Goal: Task Accomplishment & Management: Manage account settings

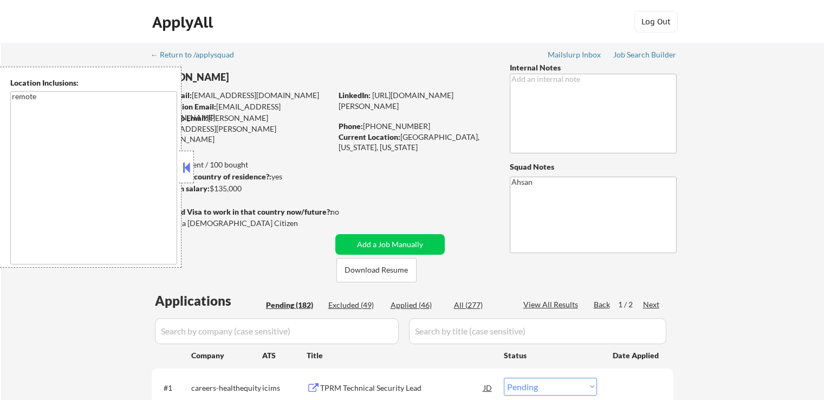
select select ""pending""
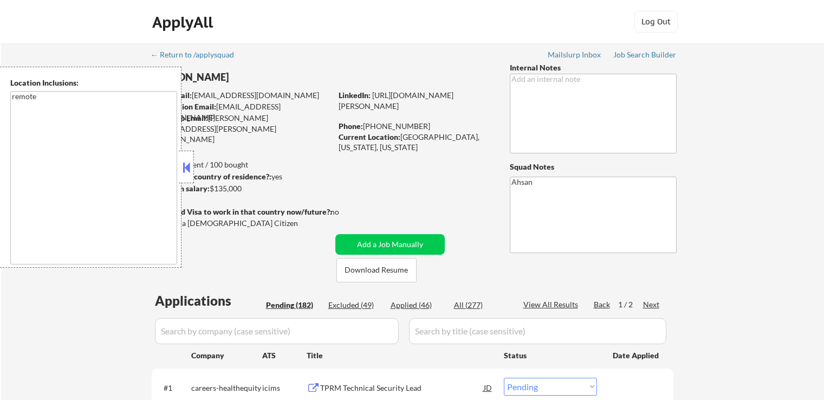
select select ""pending""
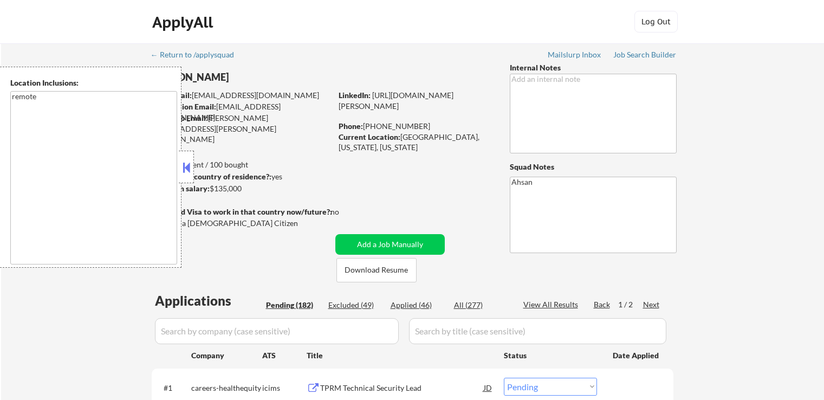
select select ""pending""
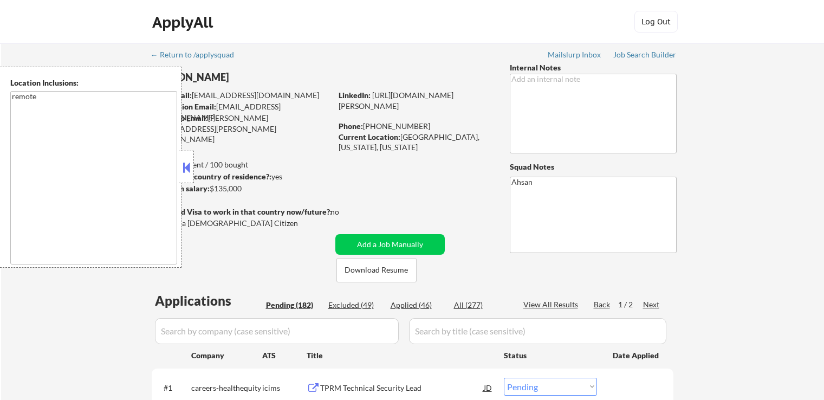
select select ""pending""
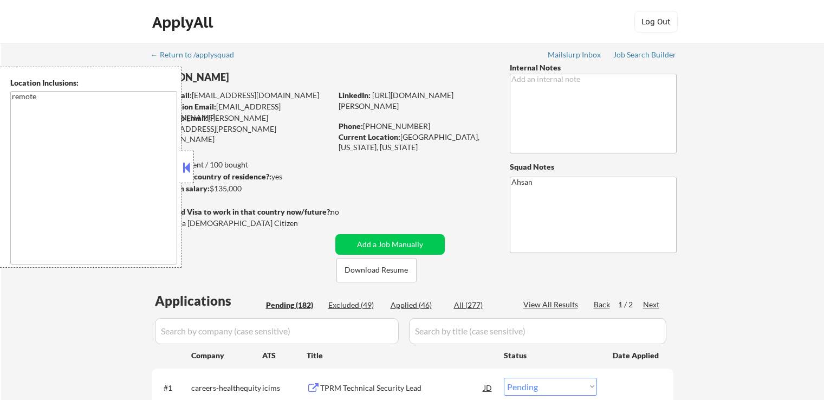
select select ""pending""
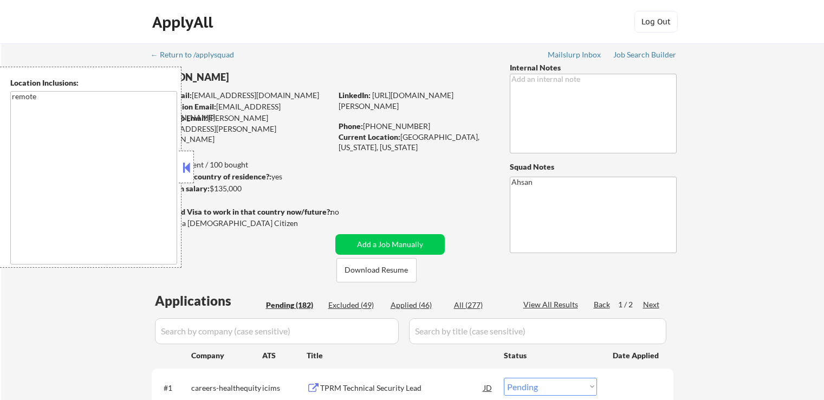
select select ""pending""
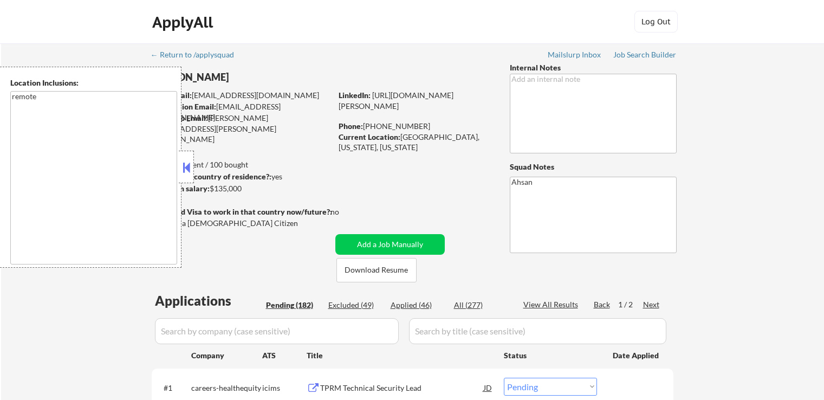
select select ""pending""
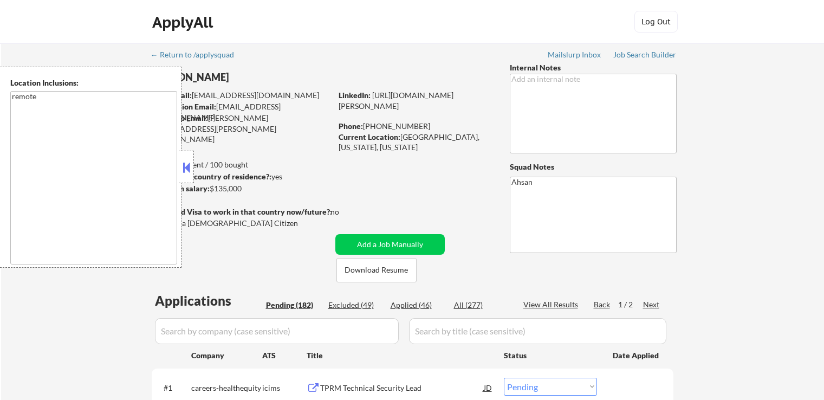
select select ""pending""
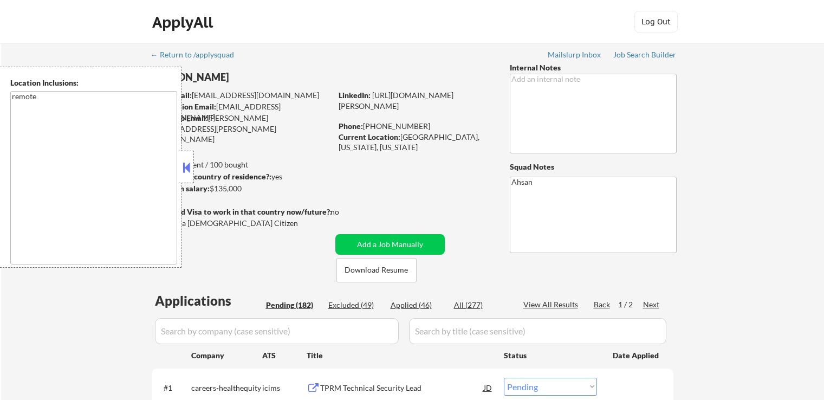
select select ""pending""
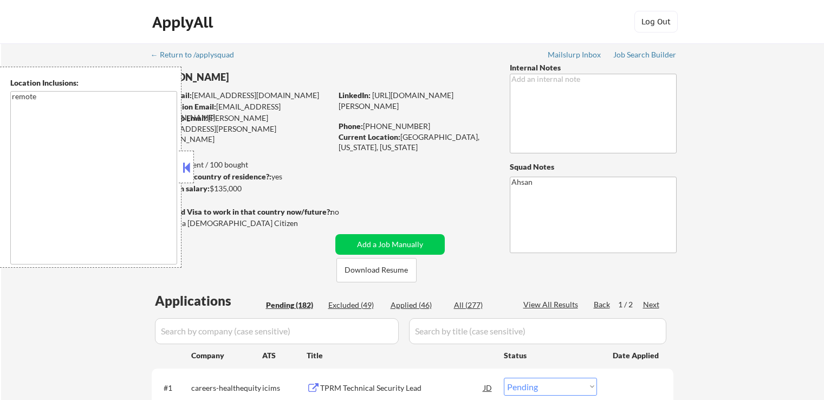
select select ""pending""
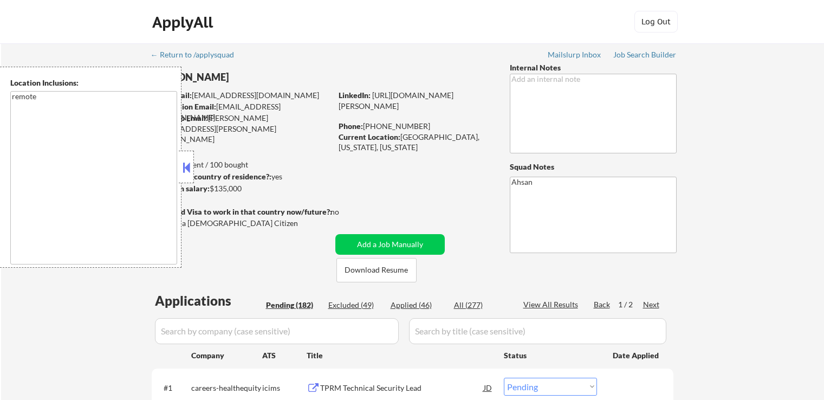
select select ""pending""
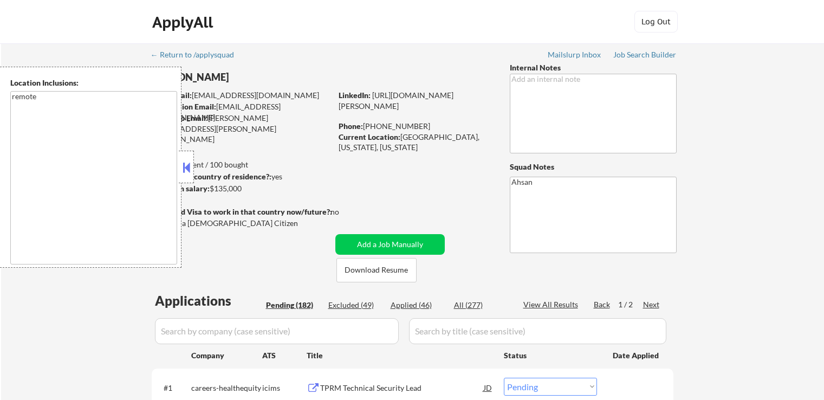
select select ""pending""
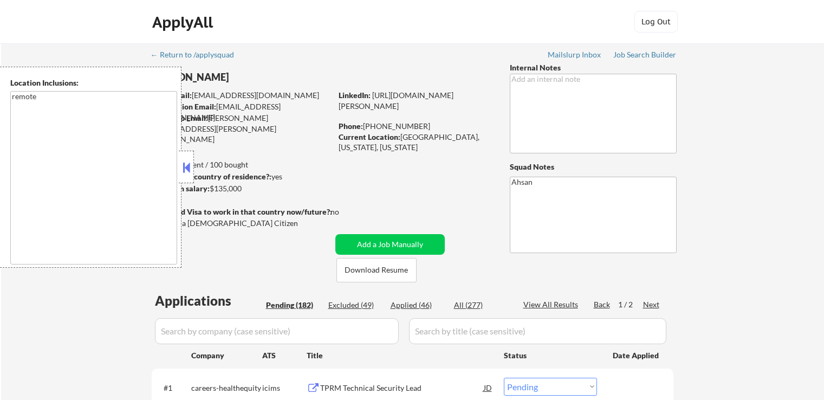
select select ""pending""
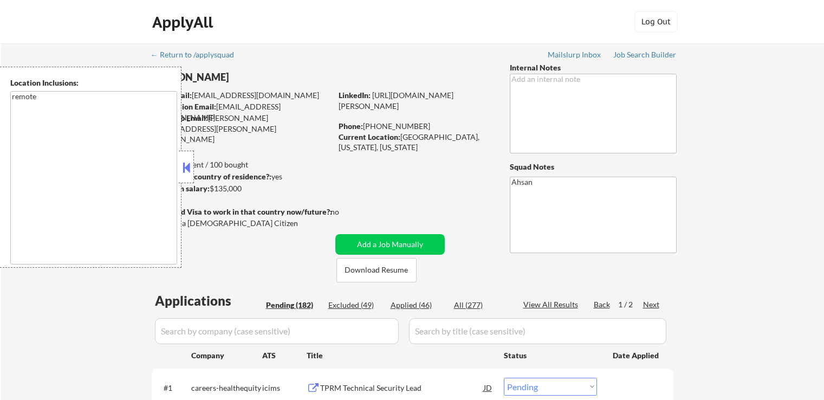
select select ""pending""
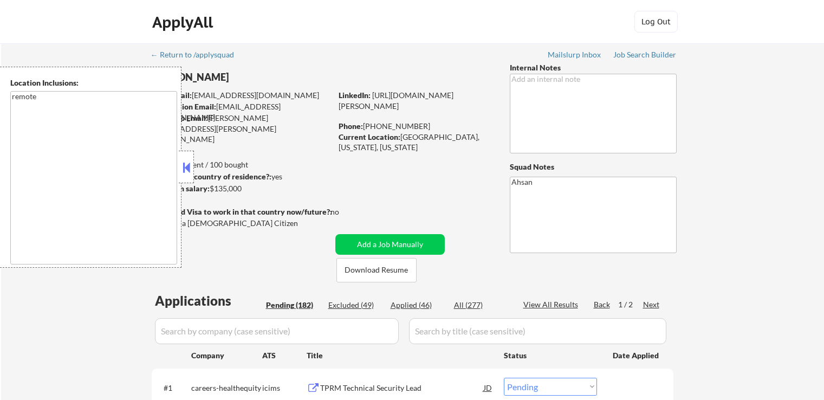
select select ""pending""
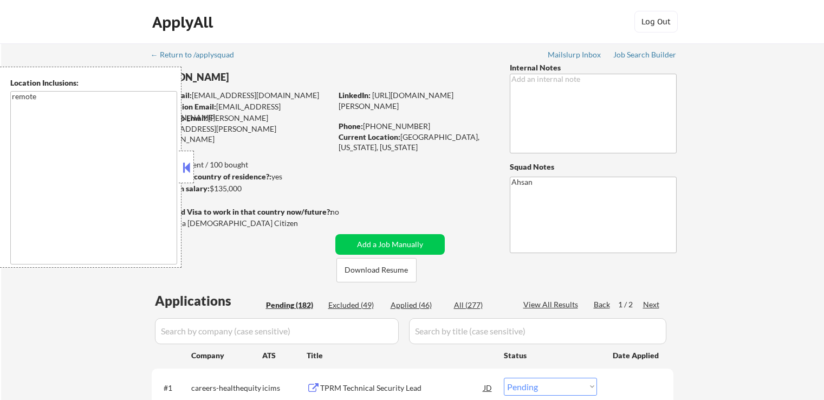
select select ""pending""
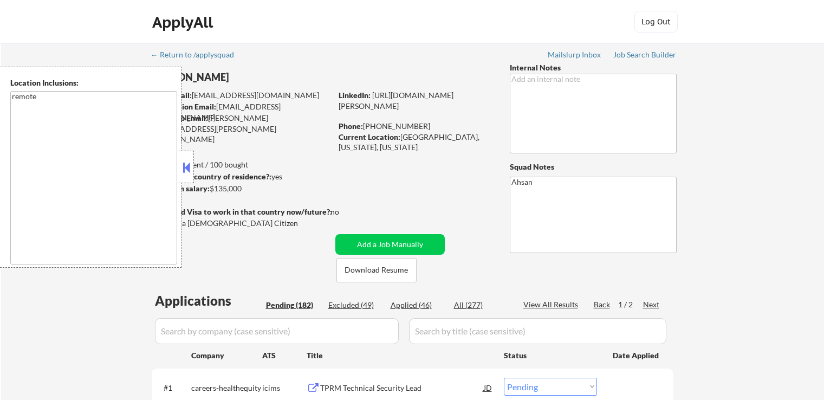
select select ""pending""
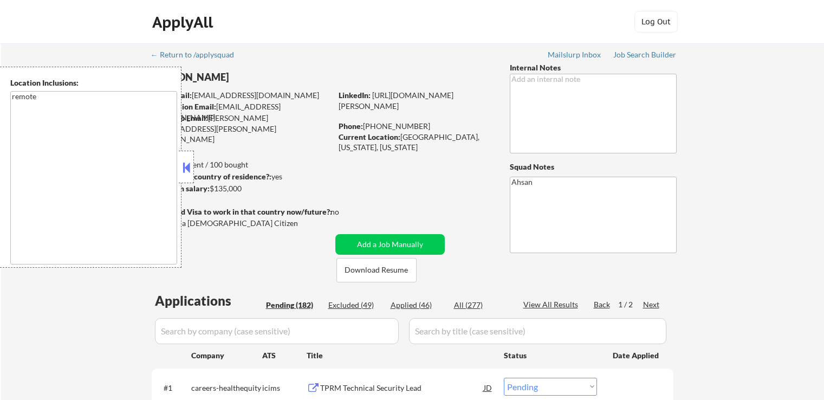
select select ""pending""
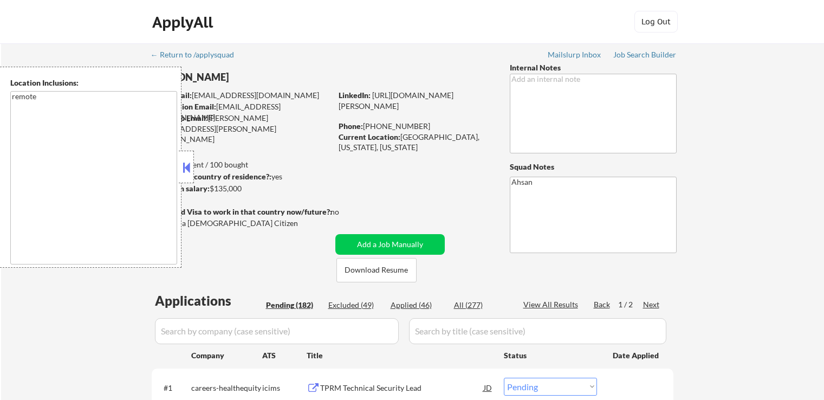
select select ""pending""
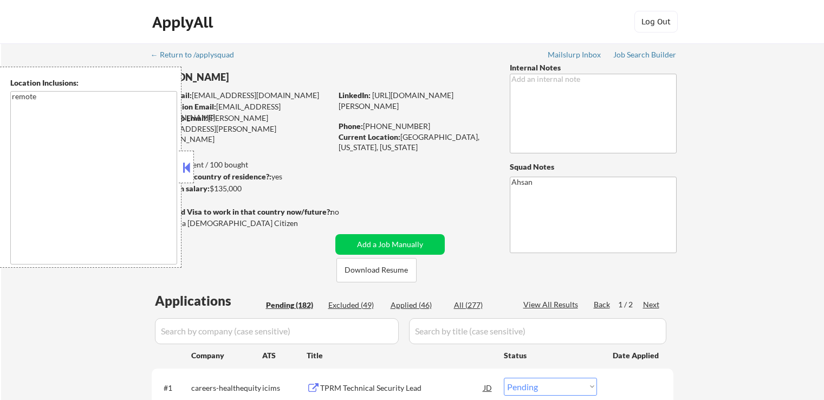
select select ""pending""
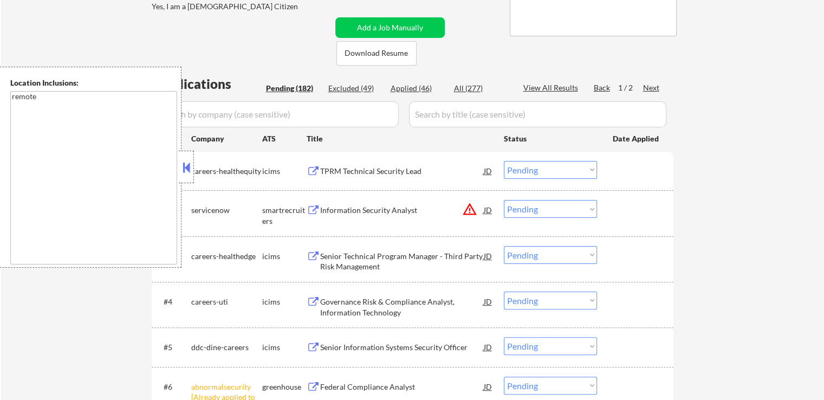
scroll to position [379, 0]
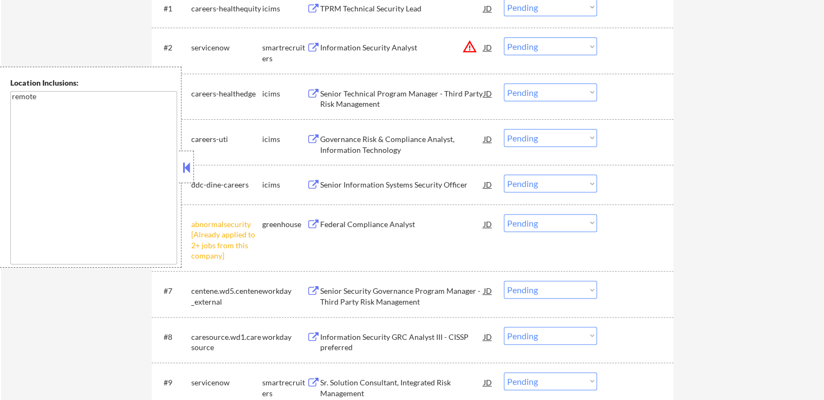
click at [547, 225] on select "Choose an option... Pending Applied Excluded (Questions) Excluded (Expired) Exc…" at bounding box center [550, 223] width 93 height 18
click at [504, 214] on select "Choose an option... Pending Applied Excluded (Questions) Excluded (Expired) Exc…" at bounding box center [550, 223] width 93 height 18
select select ""pending""
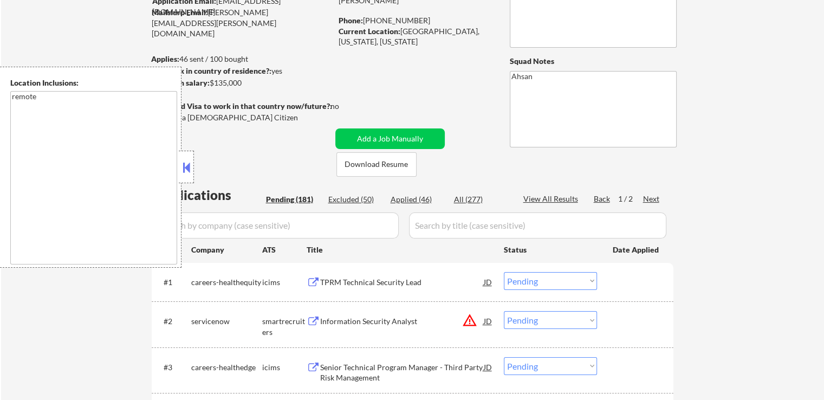
scroll to position [162, 0]
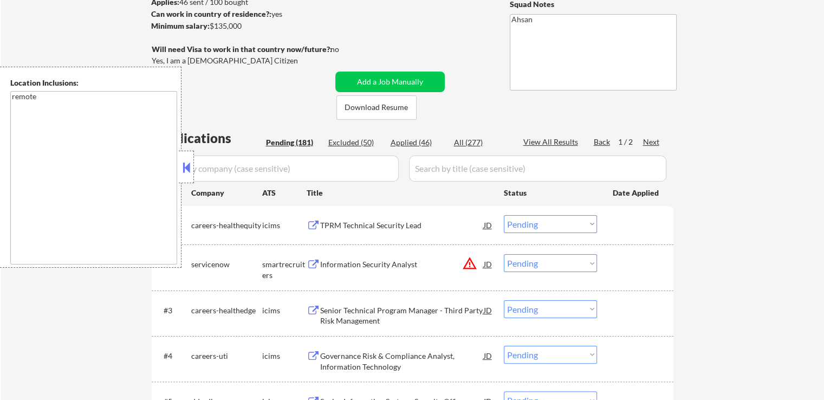
click at [648, 145] on div "Next" at bounding box center [651, 141] width 17 height 11
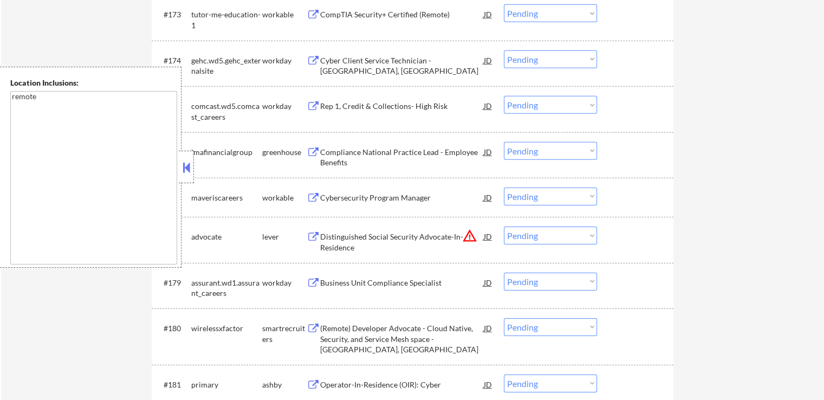
scroll to position [3520, 0]
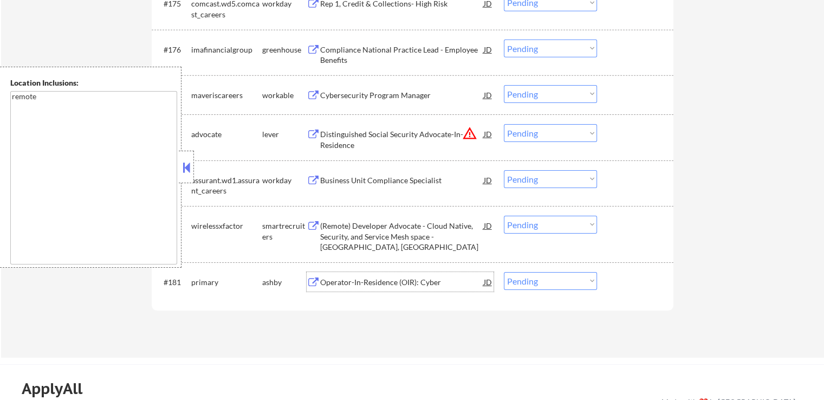
click at [366, 280] on div "Operator-In-Residence (OIR): Cyber" at bounding box center [402, 282] width 164 height 11
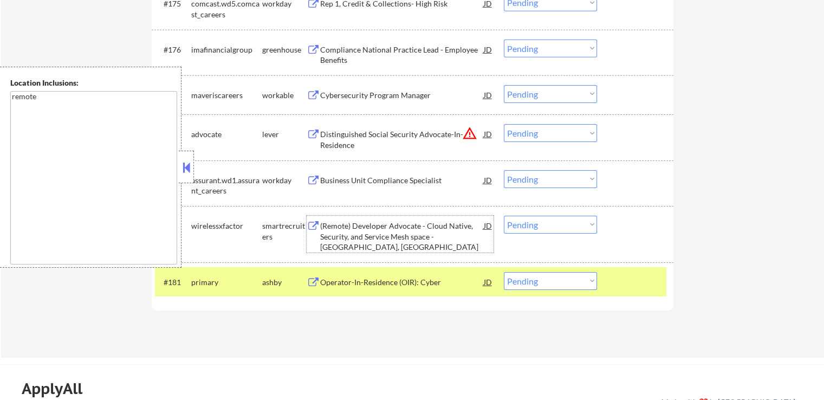
click at [334, 231] on div "(Remote) Developer Advocate - Cloud Native, Security, and Service Mesh space - …" at bounding box center [402, 236] width 164 height 32
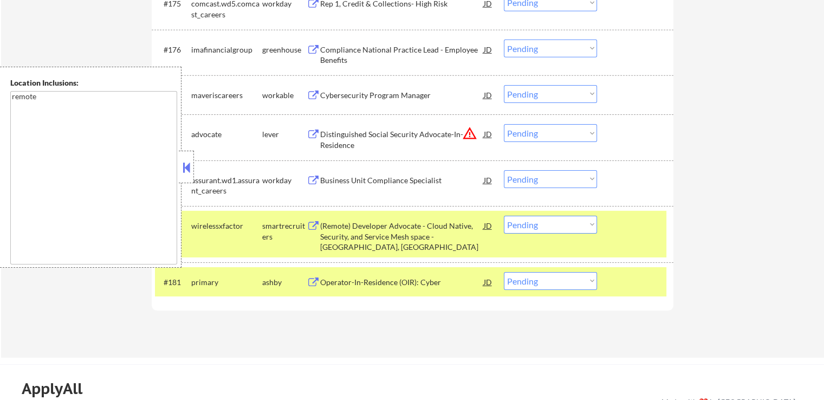
click at [193, 165] on div at bounding box center [186, 167] width 15 height 32
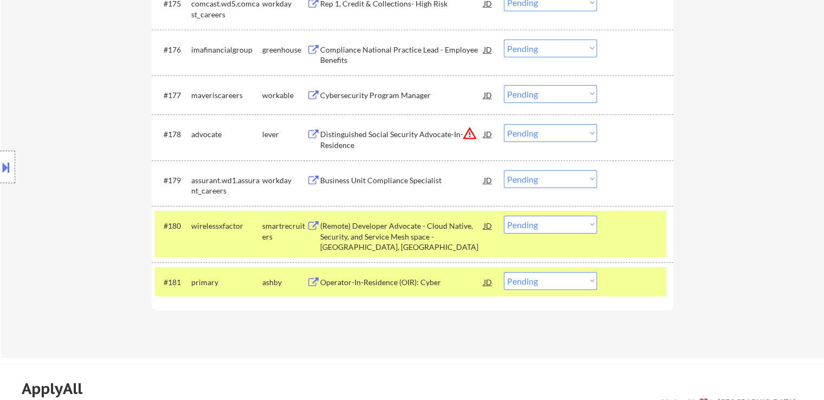
click at [537, 280] on select "Choose an option... Pending Applied Excluded (Questions) Excluded (Expired) Exc…" at bounding box center [550, 281] width 93 height 18
select select ""excluded__location_""
click at [504, 272] on select "Choose an option... Pending Applied Excluded (Questions) Excluded (Expired) Exc…" at bounding box center [550, 281] width 93 height 18
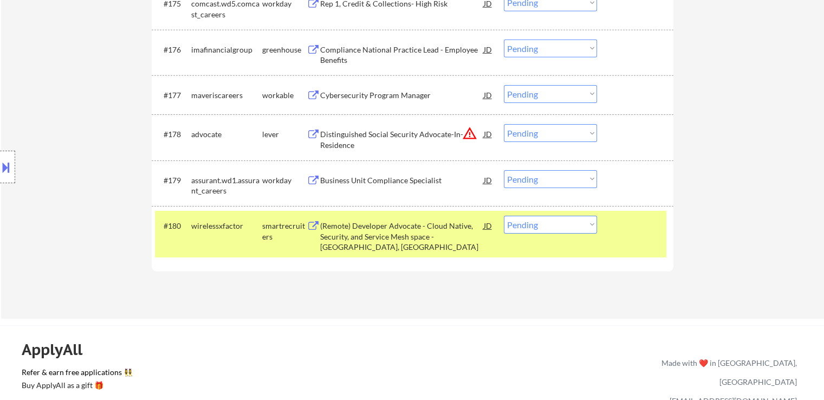
click at [552, 220] on select "Choose an option... Pending Applied Excluded (Questions) Excluded (Expired) Exc…" at bounding box center [550, 225] width 93 height 18
select select ""excluded__bad_match_""
click at [504, 216] on select "Choose an option... Pending Applied Excluded (Questions) Excluded (Expired) Exc…" at bounding box center [550, 225] width 93 height 18
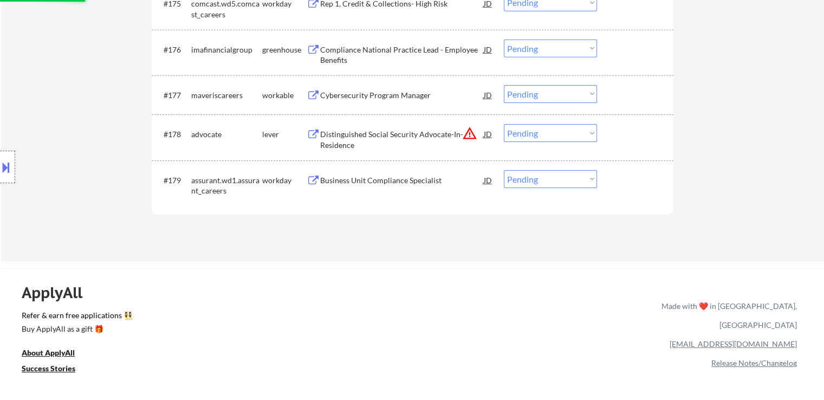
click at [333, 138] on div "Distinguished Social Security Advocate-In-Residence" at bounding box center [402, 139] width 164 height 21
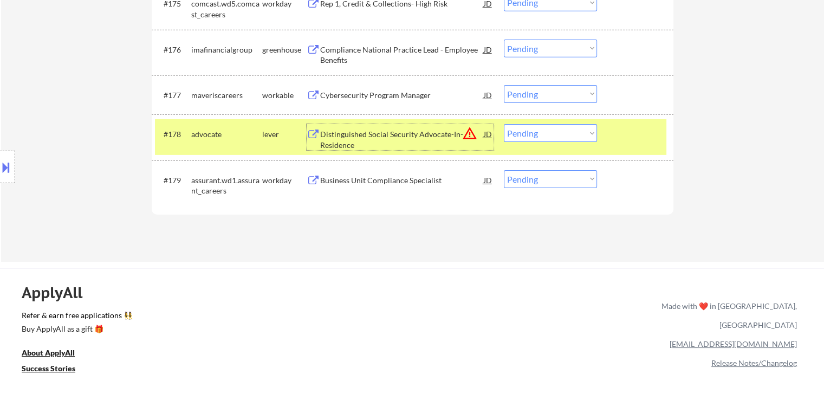
click at [336, 96] on div "Cybersecurity Program Manager" at bounding box center [402, 95] width 164 height 11
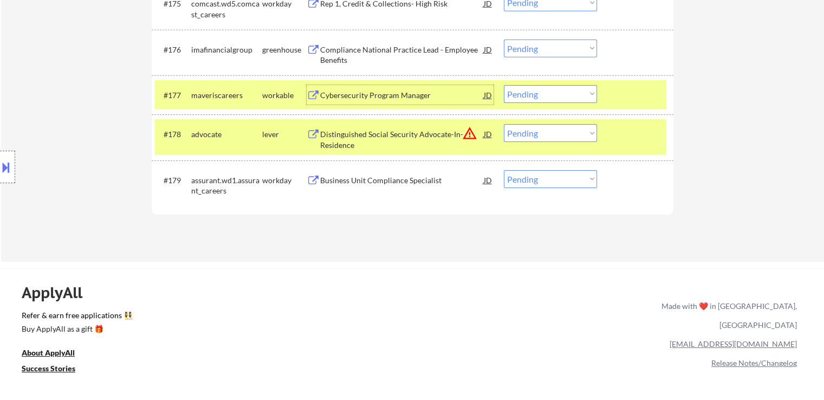
click at [357, 53] on div "Compliance National Practice Lead - Employee Benefits" at bounding box center [402, 54] width 164 height 21
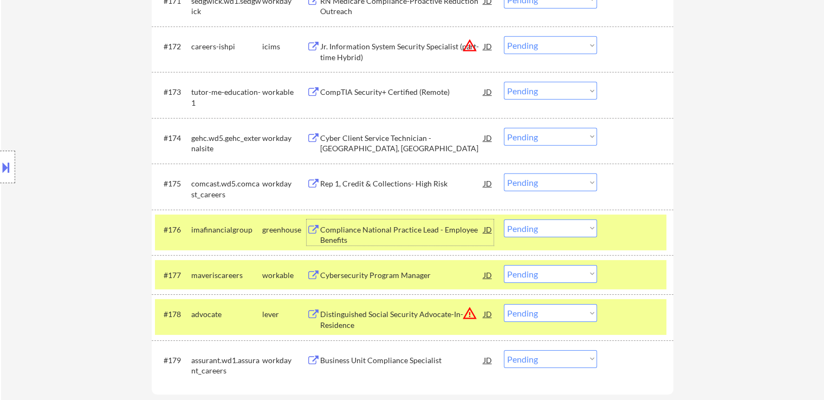
scroll to position [3358, 0]
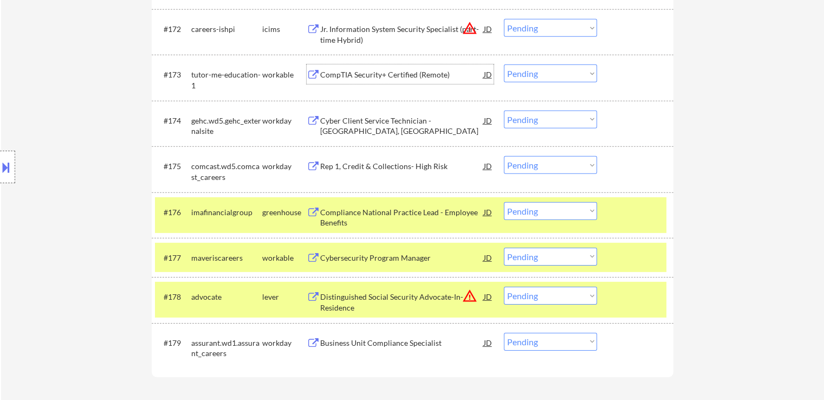
click at [329, 72] on div "CompTIA Security+ Certified (Remote)" at bounding box center [402, 74] width 164 height 11
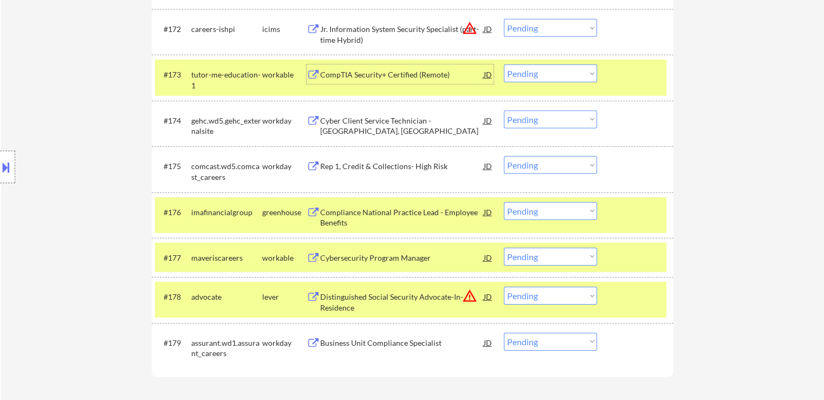
click at [557, 262] on select "Choose an option... Pending Applied Excluded (Questions) Excluded (Expired) Exc…" at bounding box center [550, 257] width 93 height 18
click at [504, 248] on select "Choose an option... Pending Applied Excluded (Questions) Excluded (Expired) Exc…" at bounding box center [550, 257] width 93 height 18
select select ""pending""
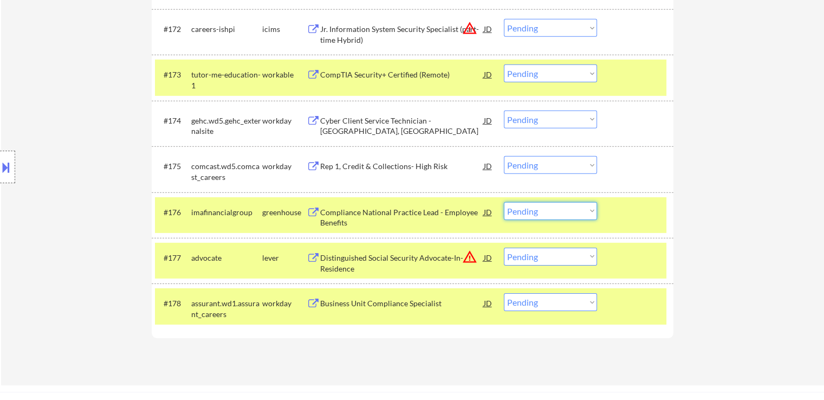
click at [531, 207] on select "Choose an option... Pending Applied Excluded (Questions) Excluded (Expired) Exc…" at bounding box center [550, 211] width 93 height 18
click at [504, 202] on select "Choose an option... Pending Applied Excluded (Questions) Excluded (Expired) Exc…" at bounding box center [550, 211] width 93 height 18
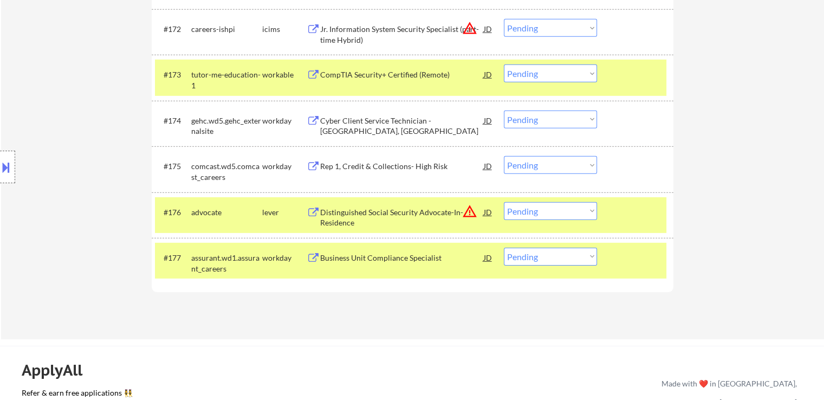
click at [555, 221] on div "#176 advocate lever Distinguished Social Security Advocate-In-Residence JD warn…" at bounding box center [410, 215] width 511 height 36
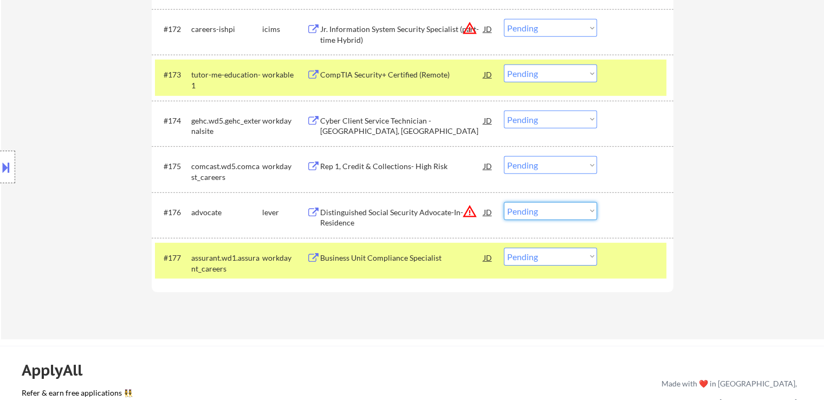
click at [561, 213] on select "Choose an option... Pending Applied Excluded (Questions) Excluded (Expired) Exc…" at bounding box center [550, 211] width 93 height 18
click at [504, 202] on select "Choose an option... Pending Applied Excluded (Questions) Excluded (Expired) Exc…" at bounding box center [550, 211] width 93 height 18
select select ""pending""
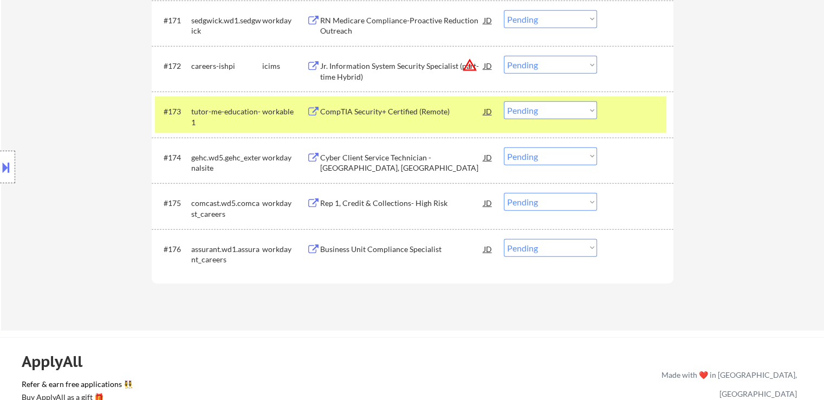
scroll to position [3304, 0]
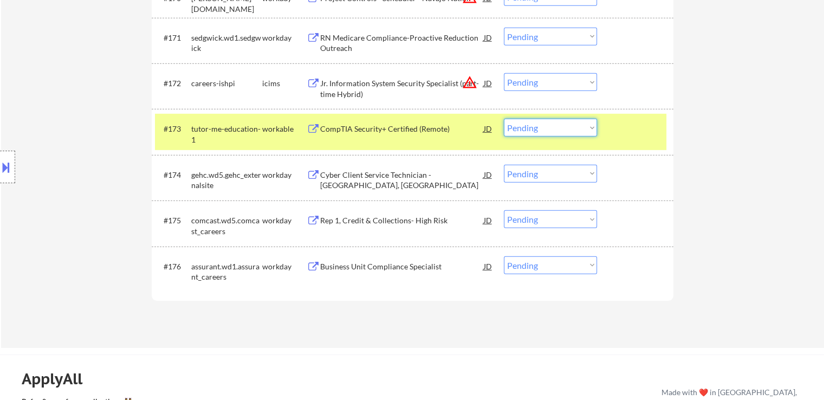
click at [548, 128] on select "Choose an option... Pending Applied Excluded (Questions) Excluded (Expired) Exc…" at bounding box center [550, 128] width 93 height 18
click at [504, 119] on select "Choose an option... Pending Applied Excluded (Questions) Excluded (Expired) Exc…" at bounding box center [550, 128] width 93 height 18
click at [537, 89] on select "Choose an option... Pending Applied Excluded (Questions) Excluded (Expired) Exc…" at bounding box center [550, 82] width 93 height 18
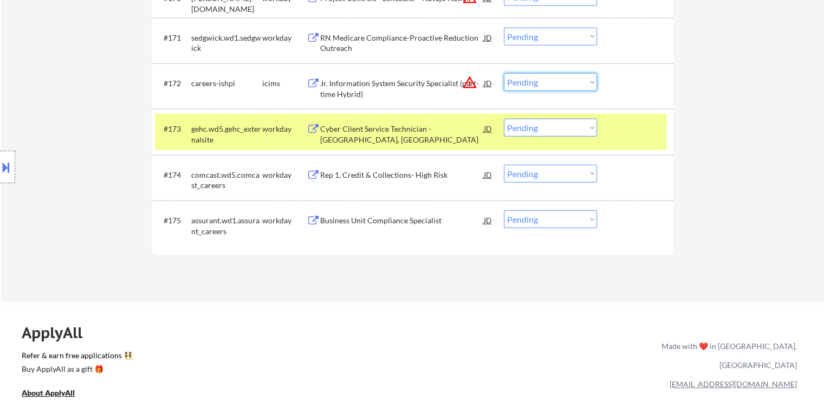
drag, startPoint x: 719, startPoint y: 198, endPoint x: 639, endPoint y: 183, distance: 81.6
click at [541, 128] on select "Choose an option... Pending Applied Excluded (Questions) Excluded (Expired) Exc…" at bounding box center [550, 128] width 93 height 18
click at [504, 119] on select "Choose an option... Pending Applied Excluded (Questions) Excluded (Expired) Exc…" at bounding box center [550, 128] width 93 height 18
click at [543, 89] on select "Choose an option... Pending Applied Excluded (Questions) Excluded (Expired) Exc…" at bounding box center [550, 82] width 93 height 18
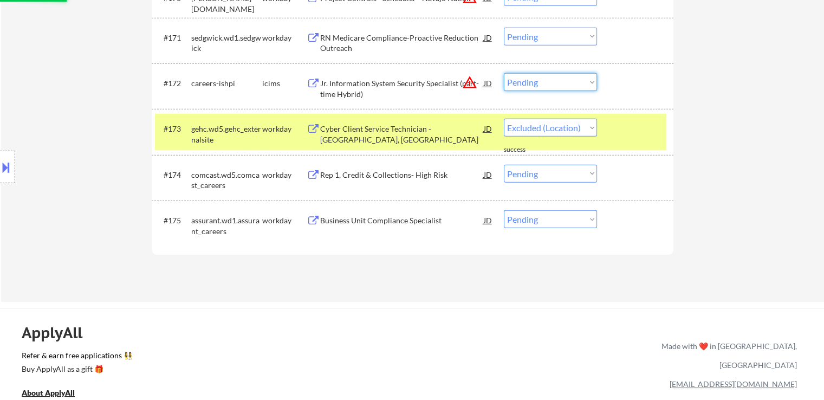
select select ""pending""
click at [504, 73] on select "Choose an option... Pending Applied Excluded (Questions) Excluded (Expired) Exc…" at bounding box center [550, 82] width 93 height 18
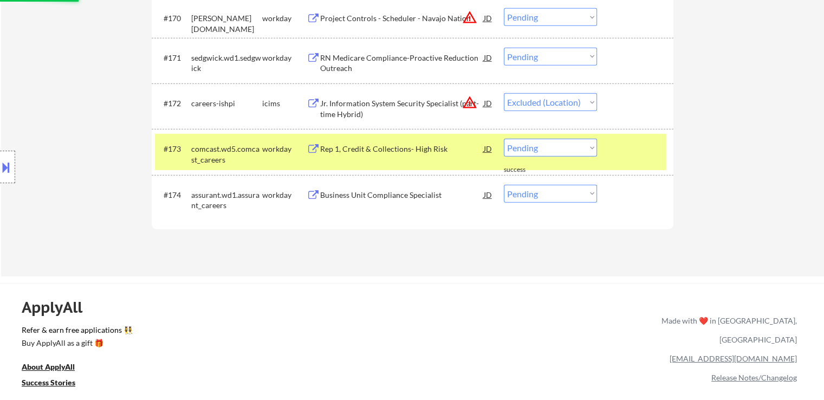
scroll to position [3250, 0]
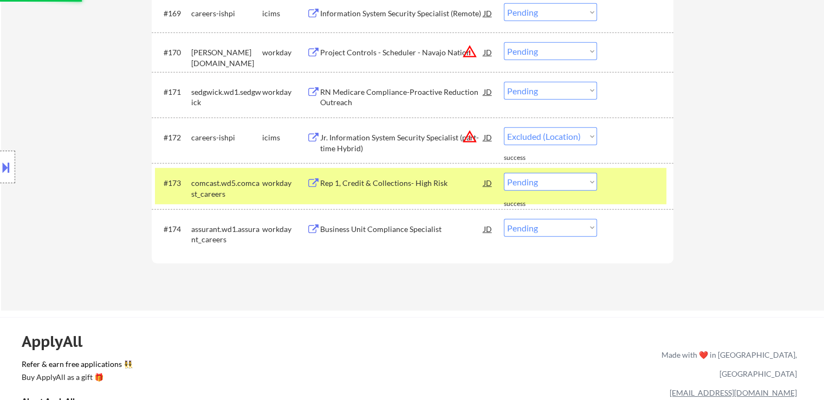
select select ""pending""
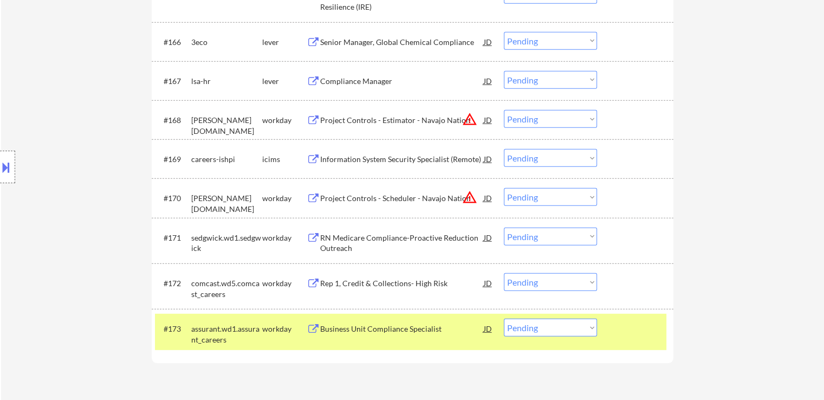
scroll to position [3087, 0]
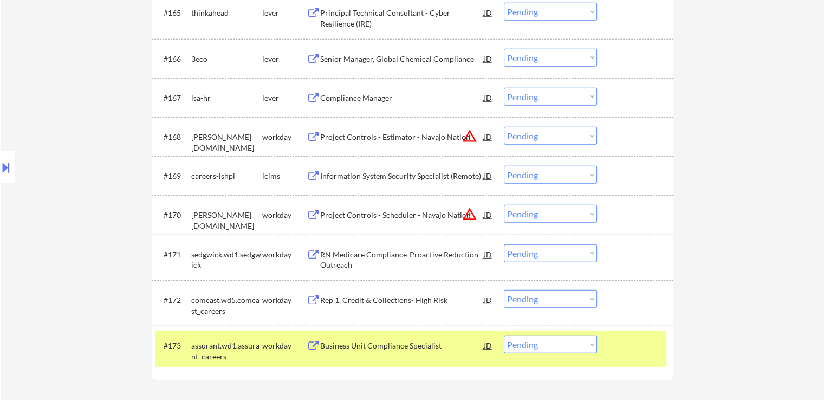
click at [319, 99] on button at bounding box center [314, 98] width 14 height 10
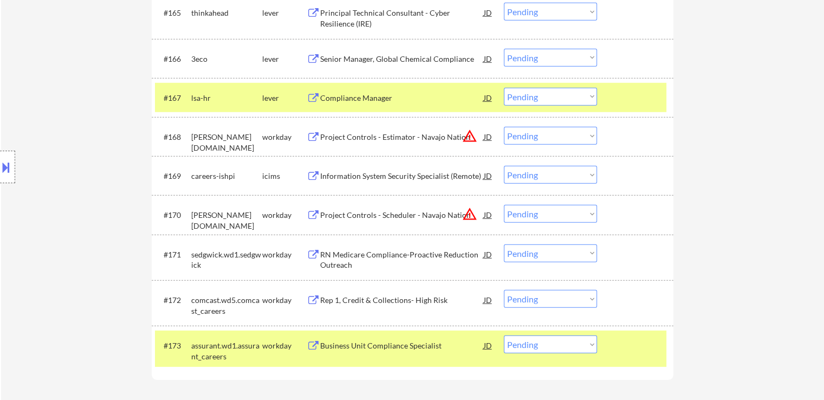
click at [338, 58] on div "Senior Manager, Global Chemical Compliance" at bounding box center [402, 59] width 164 height 11
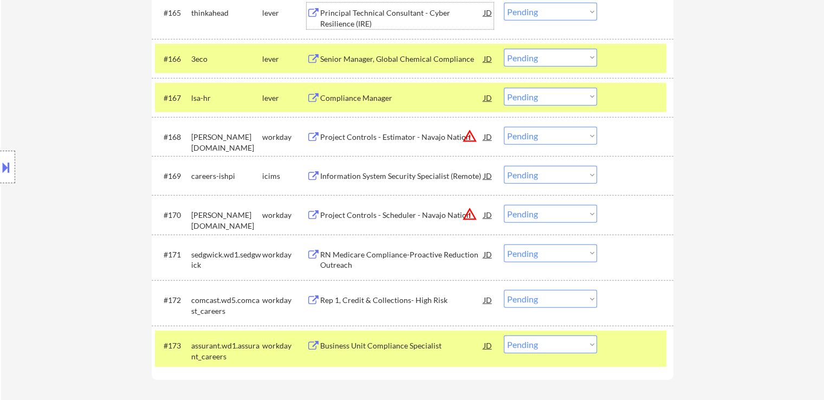
click at [334, 14] on div "Principal Technical Consultant - Cyber Resilience (IRE)" at bounding box center [402, 18] width 164 height 21
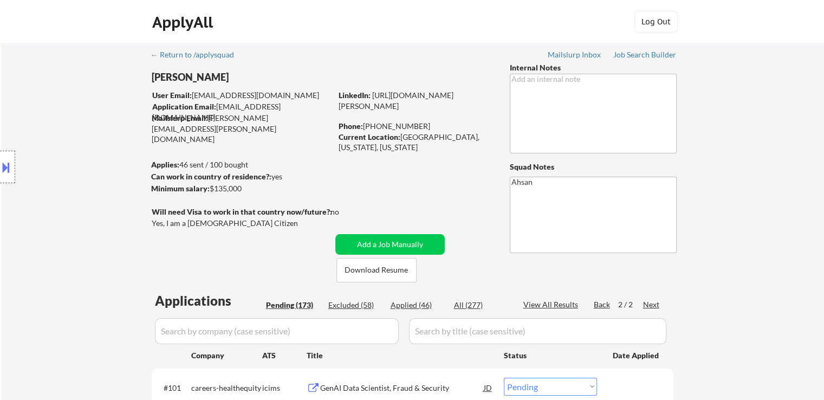
scroll to position [0, 0]
click at [646, 57] on div "Job Search Builder" at bounding box center [644, 55] width 63 height 8
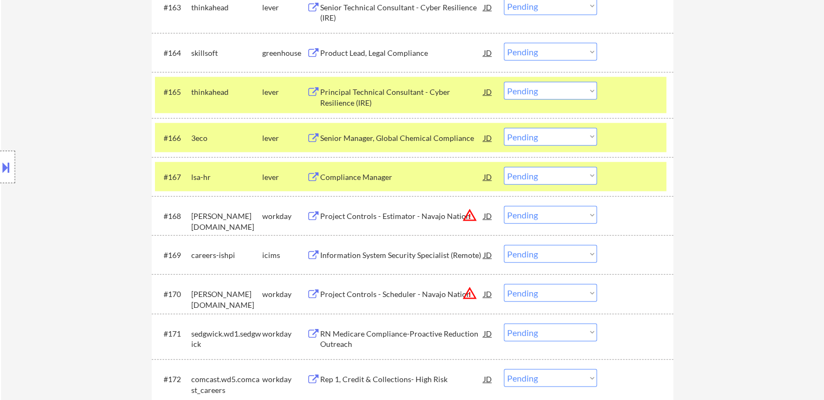
scroll to position [3032, 0]
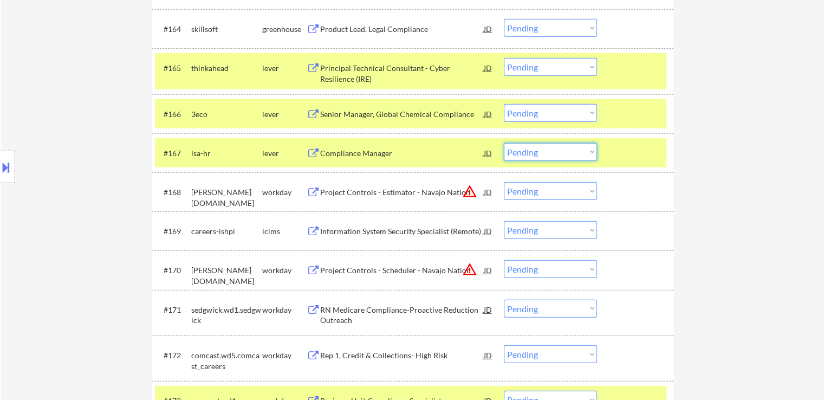
drag, startPoint x: 540, startPoint y: 150, endPoint x: 545, endPoint y: 158, distance: 9.5
click at [540, 150] on select "Choose an option... Pending Applied Excluded (Questions) Excluded (Expired) Exc…" at bounding box center [550, 152] width 93 height 18
click at [504, 143] on select "Choose an option... Pending Applied Excluded (Questions) Excluded (Expired) Exc…" at bounding box center [550, 152] width 93 height 18
click at [564, 115] on select "Choose an option... Pending Applied Excluded (Questions) Excluded (Expired) Exc…" at bounding box center [550, 113] width 93 height 18
select select ""pending""
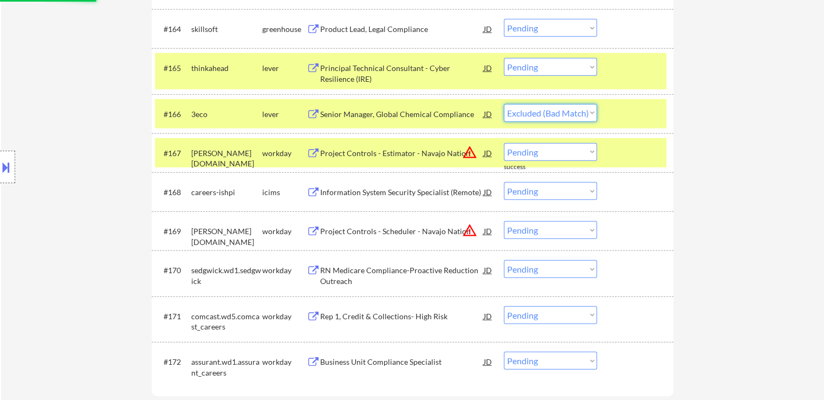
click at [504, 104] on select "Choose an option... Pending Applied Excluded (Questions) Excluded (Expired) Exc…" at bounding box center [550, 113] width 93 height 18
select select ""pending""
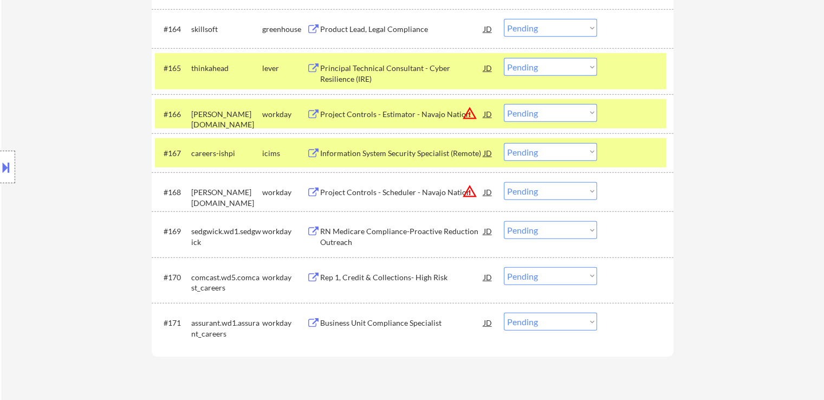
click at [342, 64] on div "Principal Technical Consultant - Cyber Resilience (IRE)" at bounding box center [402, 73] width 164 height 21
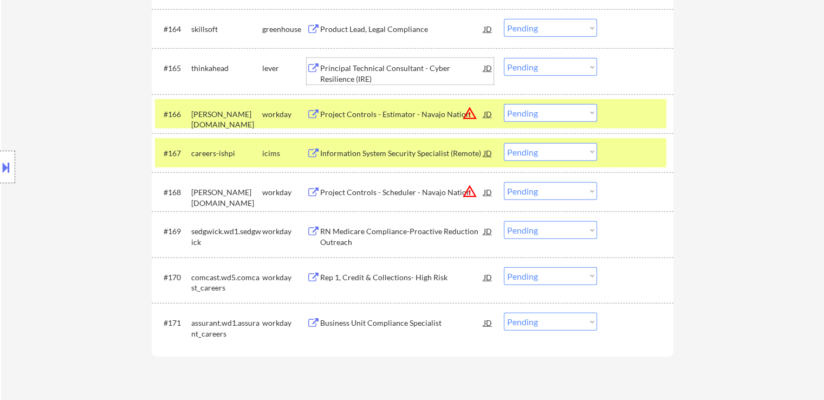
click at [538, 68] on select "Choose an option... Pending Applied Excluded (Questions) Excluded (Expired) Exc…" at bounding box center [550, 67] width 93 height 18
click at [504, 58] on select "Choose an option... Pending Applied Excluded (Questions) Excluded (Expired) Exc…" at bounding box center [550, 67] width 93 height 18
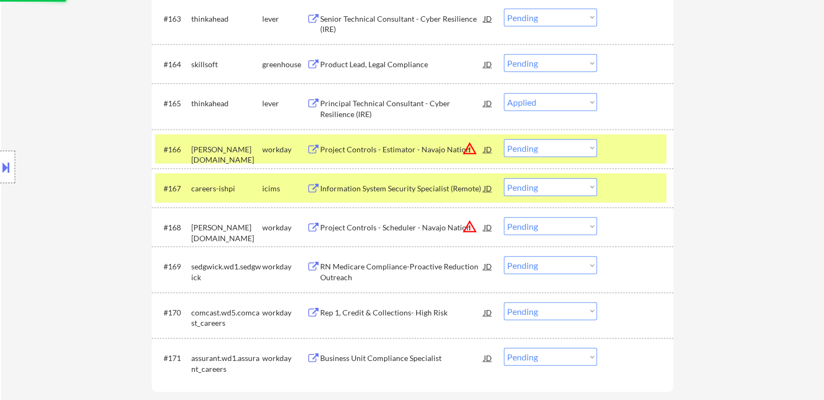
scroll to position [2978, 0]
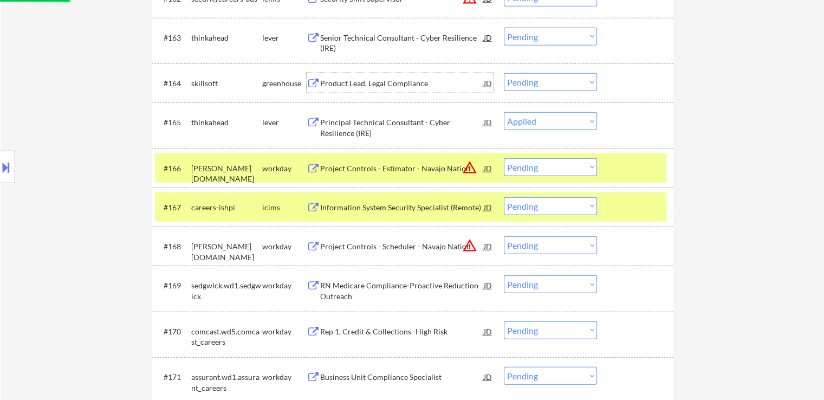
click at [331, 83] on div "Product Lead, Legal Compliance" at bounding box center [402, 83] width 164 height 11
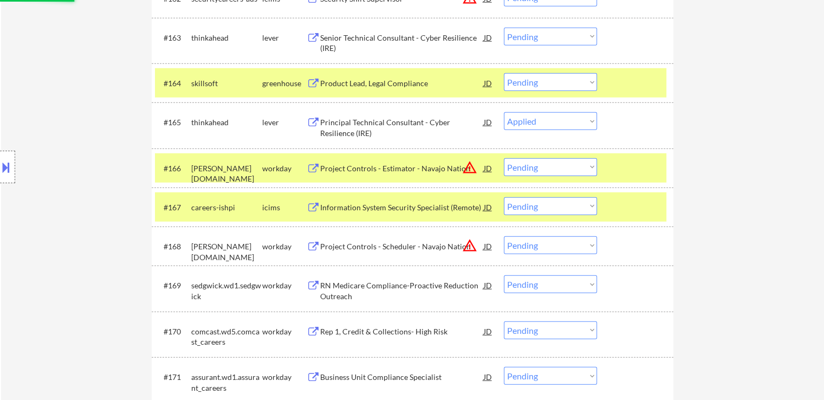
select select ""pending""
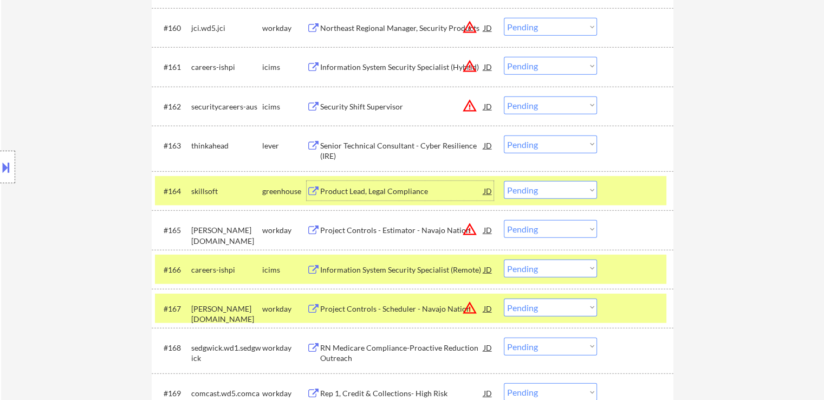
scroll to position [2869, 0]
click at [374, 148] on div "Senior Technical Consultant - Cyber Resilience (IRE)" at bounding box center [402, 151] width 164 height 21
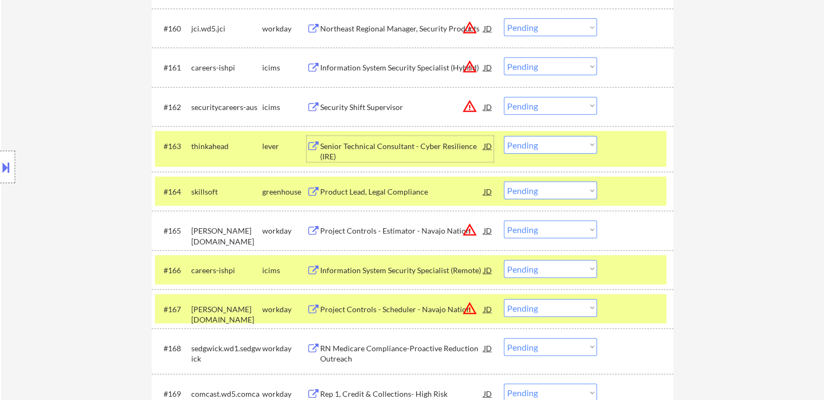
click at [533, 145] on select "Choose an option... Pending Applied Excluded (Questions) Excluded (Expired) Exc…" at bounding box center [550, 145] width 93 height 18
click at [504, 136] on select "Choose an option... Pending Applied Excluded (Questions) Excluded (Expired) Exc…" at bounding box center [550, 145] width 93 height 18
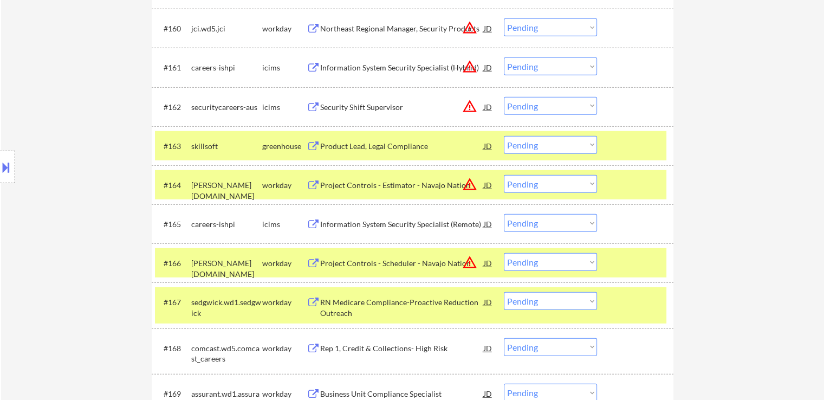
click at [544, 150] on select "Choose an option... Pending Applied Excluded (Questions) Excluded (Expired) Exc…" at bounding box center [550, 145] width 93 height 18
click at [504, 136] on select "Choose an option... Pending Applied Excluded (Questions) Excluded (Expired) Exc…" at bounding box center [550, 145] width 93 height 18
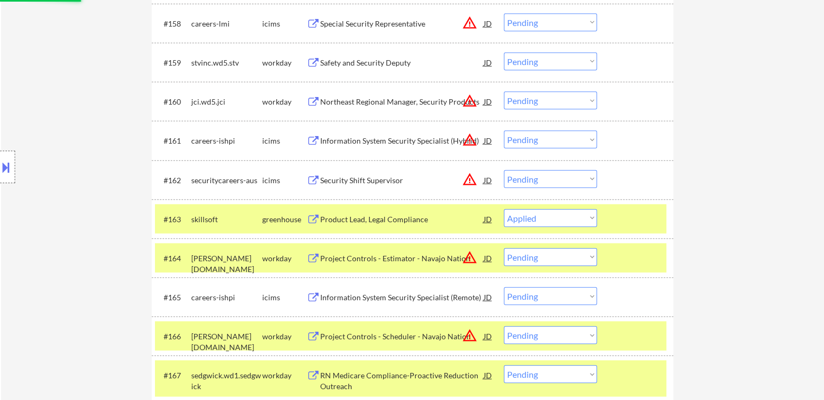
scroll to position [2815, 0]
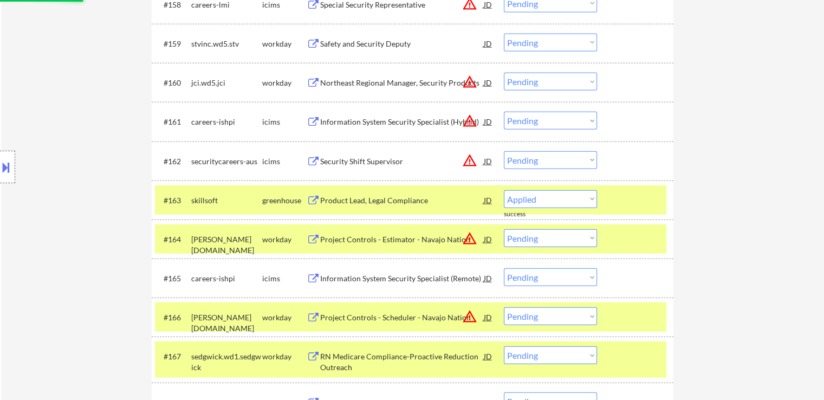
select select ""pending""
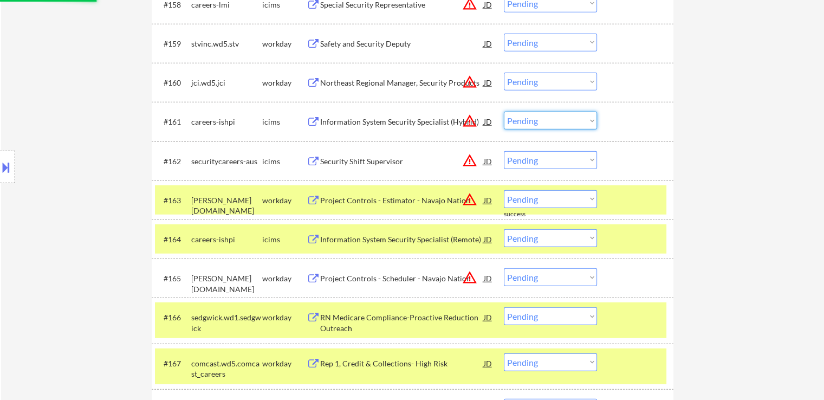
click at [528, 121] on select "Choose an option... Pending Applied Excluded (Questions) Excluded (Expired) Exc…" at bounding box center [550, 121] width 93 height 18
click at [504, 112] on select "Choose an option... Pending Applied Excluded (Questions) Excluded (Expired) Exc…" at bounding box center [550, 121] width 93 height 18
select select ""pending""
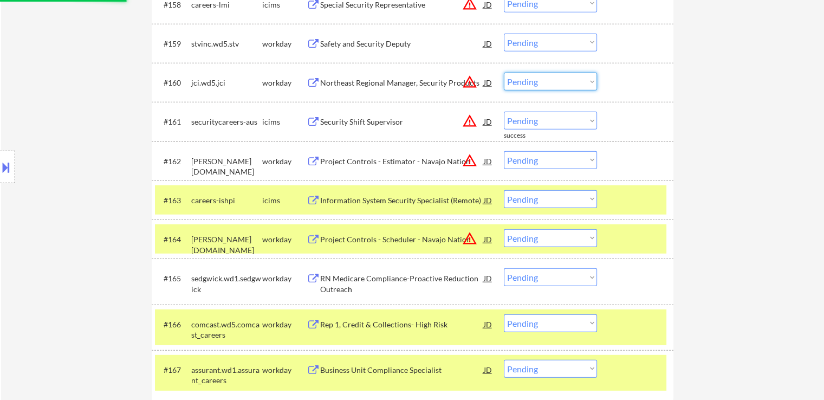
click at [526, 79] on select "Choose an option... Pending Applied Excluded (Questions) Excluded (Expired) Exc…" at bounding box center [550, 82] width 93 height 18
click at [504, 73] on select "Choose an option... Pending Applied Excluded (Questions) Excluded (Expired) Exc…" at bounding box center [550, 82] width 93 height 18
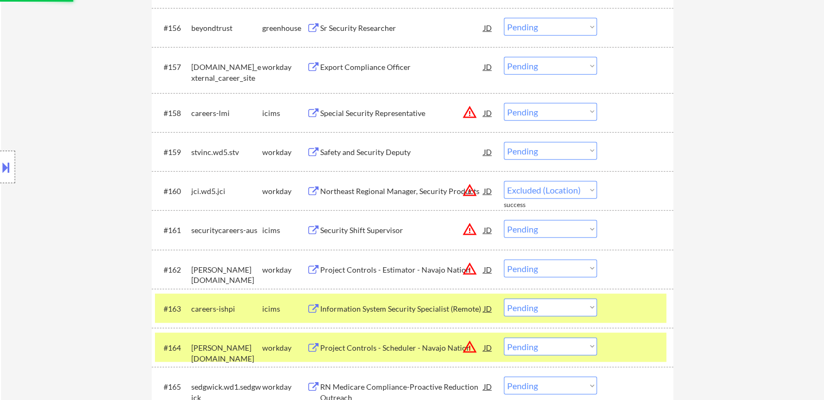
select select ""pending""
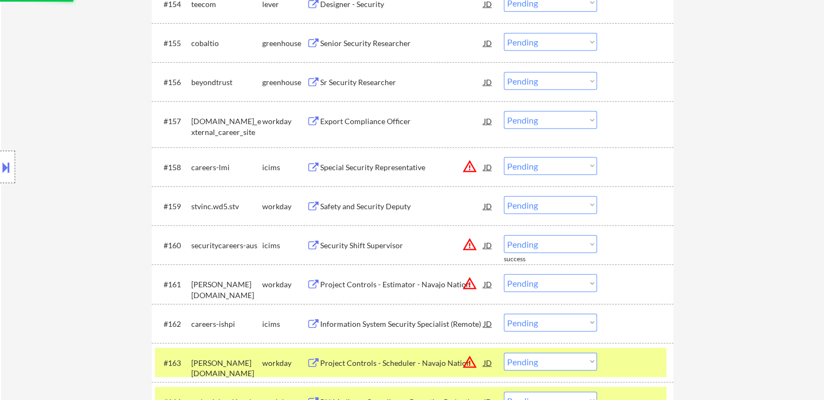
scroll to position [2599, 0]
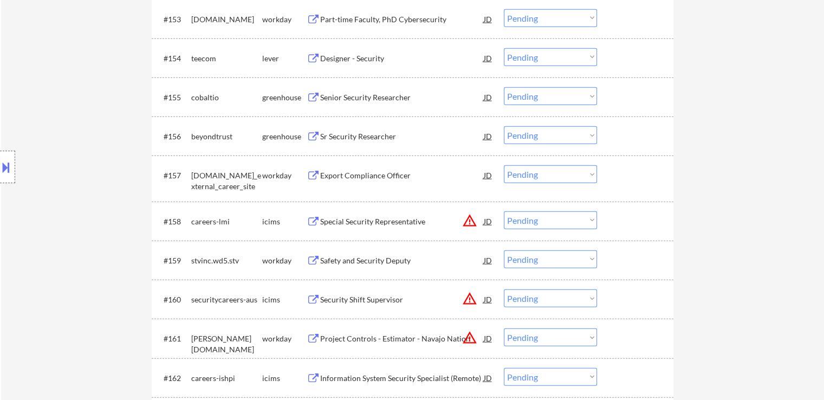
click at [324, 135] on div "Sr Security Researcher" at bounding box center [402, 136] width 164 height 11
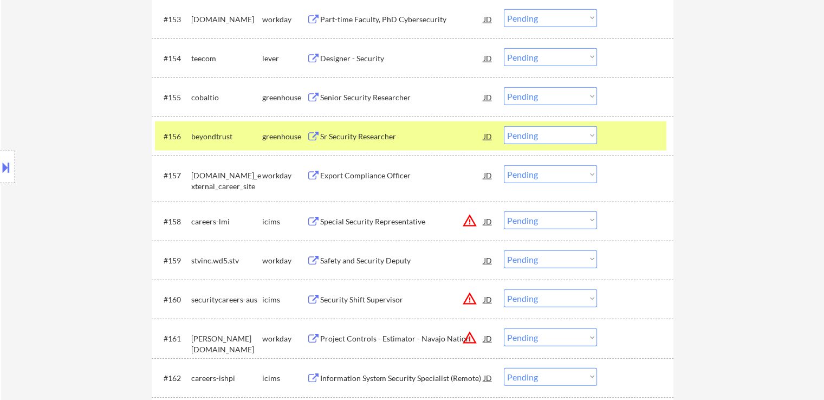
click at [329, 96] on div "Senior Security Researcher" at bounding box center [402, 97] width 164 height 11
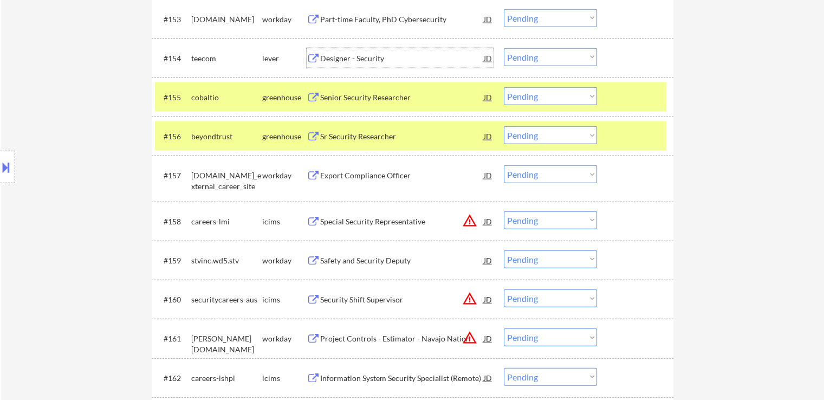
click at [330, 54] on div "Designer - Security" at bounding box center [402, 58] width 164 height 11
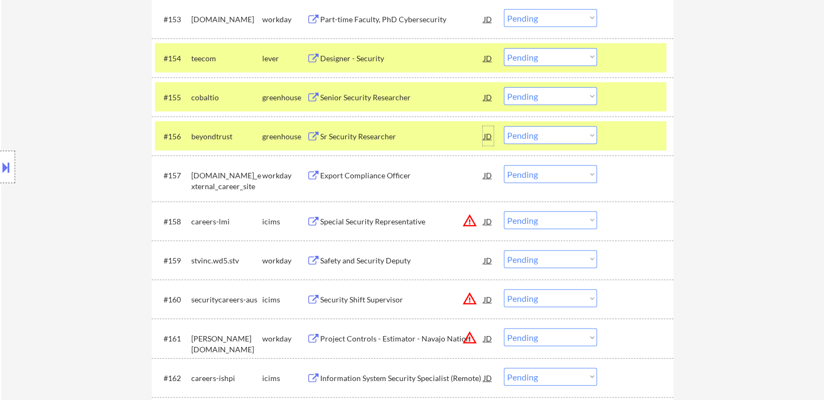
click at [490, 137] on div "JD" at bounding box center [488, 135] width 11 height 19
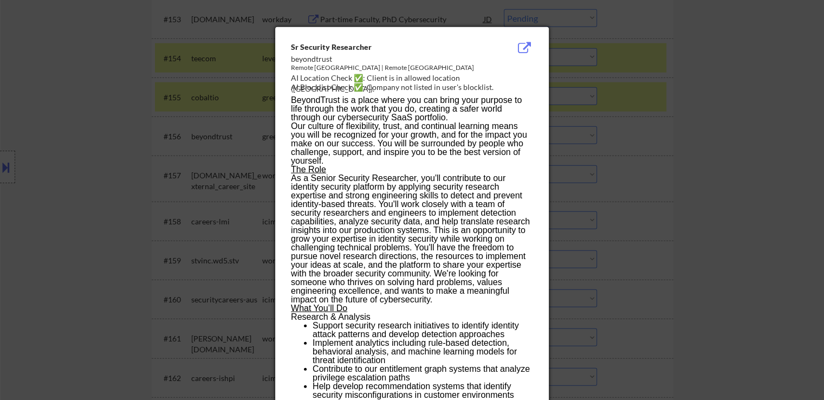
scroll to position [0, 0]
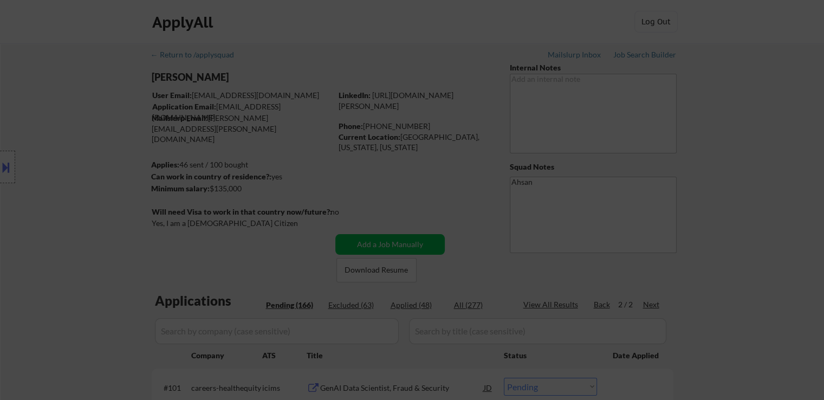
click at [401, 50] on div at bounding box center [412, 200] width 824 height 400
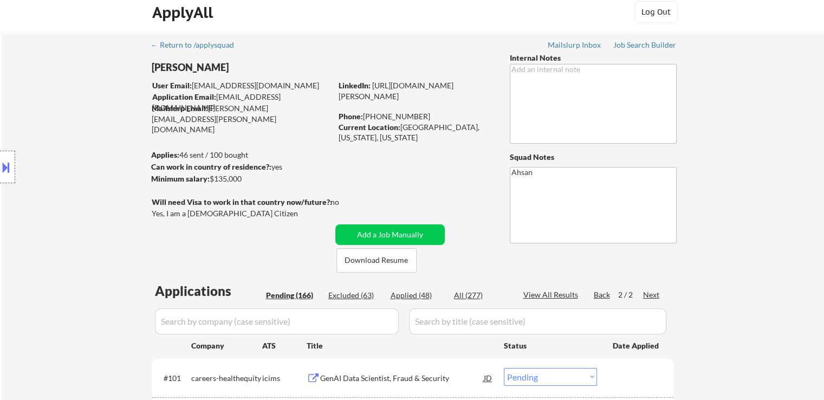
scroll to position [325, 0]
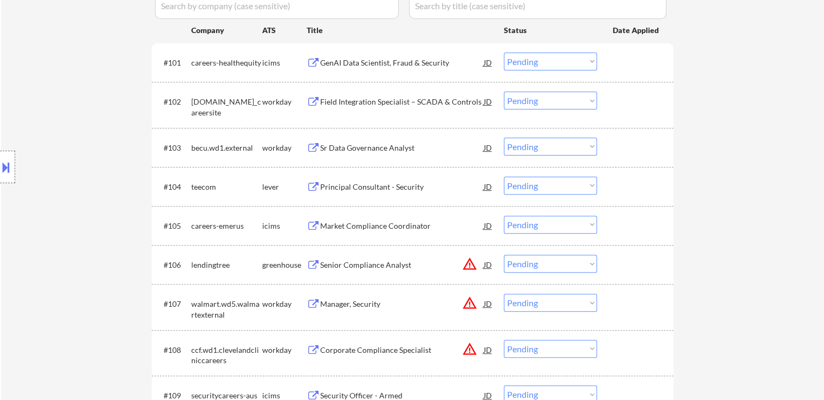
drag, startPoint x: 550, startPoint y: 185, endPoint x: 551, endPoint y: 193, distance: 8.3
click at [550, 185] on select "Choose an option... Pending Applied Excluded (Questions) Excluded (Expired) Exc…" at bounding box center [550, 186] width 93 height 18
click at [504, 177] on select "Choose an option... Pending Applied Excluded (Questions) Excluded (Expired) Exc…" at bounding box center [550, 186] width 93 height 18
select select ""pending""
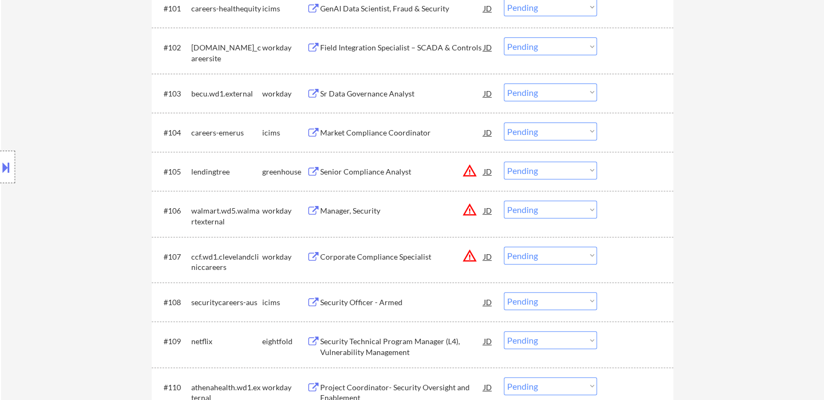
click at [341, 172] on div "Senior Compliance Analyst" at bounding box center [402, 171] width 164 height 11
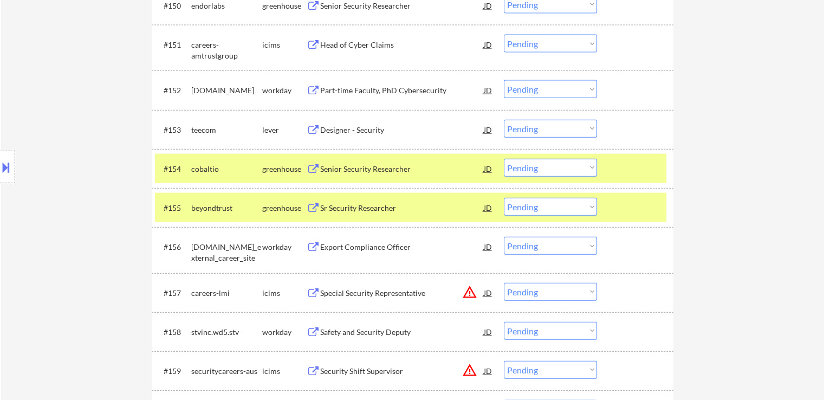
scroll to position [2565, 0]
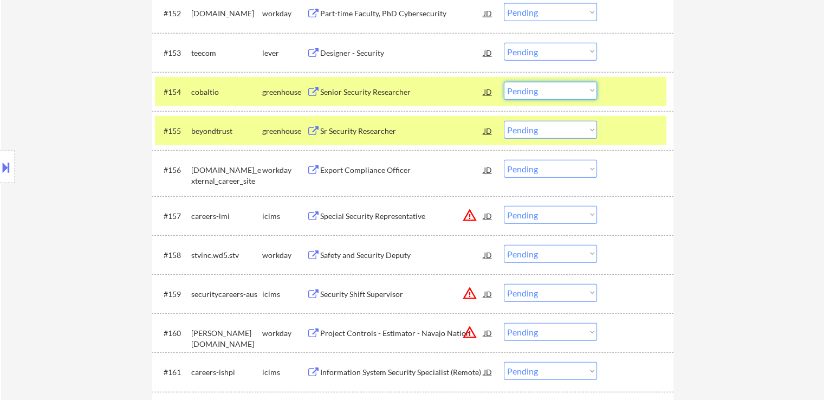
click at [537, 89] on select "Choose an option... Pending Applied Excluded (Questions) Excluded (Expired) Exc…" at bounding box center [550, 91] width 93 height 18
select select ""applied""
click at [504, 82] on select "Choose an option... Pending Applied Excluded (Questions) Excluded (Expired) Exc…" at bounding box center [550, 91] width 93 height 18
click at [533, 51] on select "Choose an option... Pending Applied Excluded (Questions) Excluded (Expired) Exc…" at bounding box center [550, 52] width 93 height 18
select select ""excluded__salary_""
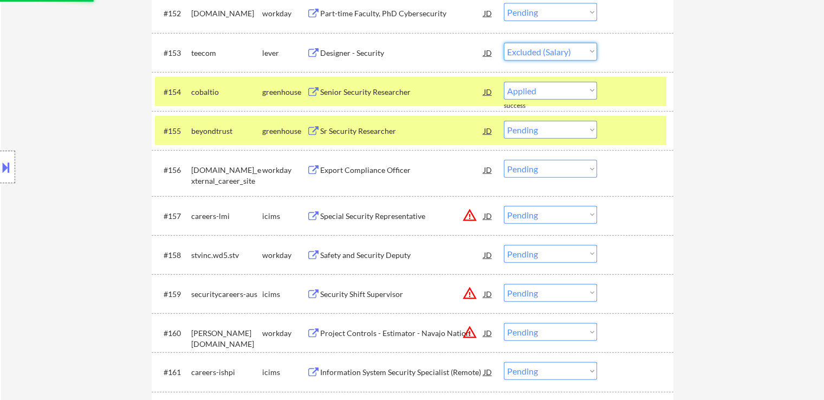
click at [504, 43] on select "Choose an option... Pending Applied Excluded (Questions) Excluded (Expired) Exc…" at bounding box center [550, 52] width 93 height 18
select select ""pending""
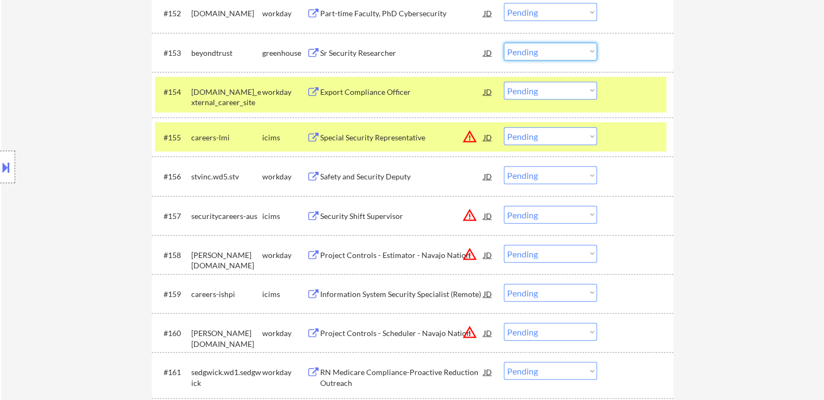
click at [539, 50] on select "Choose an option... Pending Applied Excluded (Questions) Excluded (Expired) Exc…" at bounding box center [550, 52] width 93 height 18
click at [504, 43] on select "Choose an option... Pending Applied Excluded (Questions) Excluded (Expired) Exc…" at bounding box center [550, 52] width 93 height 18
select select ""pending""
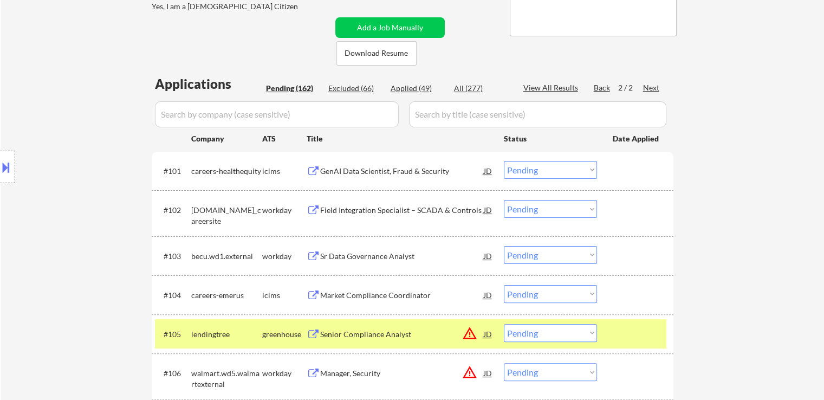
scroll to position [379, 0]
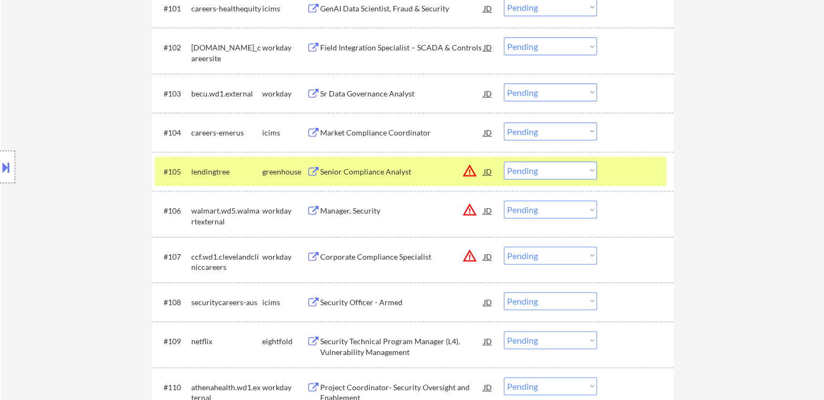
drag, startPoint x: 548, startPoint y: 173, endPoint x: 551, endPoint y: 178, distance: 5.6
click at [549, 173] on select "Choose an option... Pending Applied Excluded (Questions) Excluded (Expired) Exc…" at bounding box center [550, 170] width 93 height 18
click at [504, 161] on select "Choose an option... Pending Applied Excluded (Questions) Excluded (Expired) Exc…" at bounding box center [550, 170] width 93 height 18
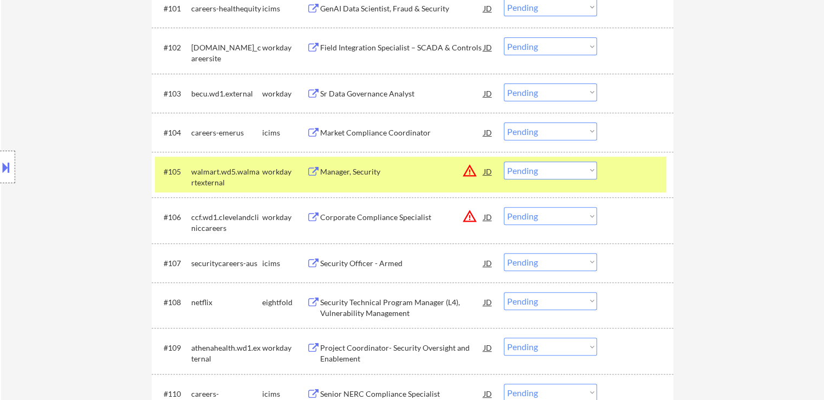
click at [558, 168] on select "Choose an option... Pending Applied Excluded (Questions) Excluded (Expired) Exc…" at bounding box center [550, 170] width 93 height 18
click at [504, 161] on select "Choose an option... Pending Applied Excluded (Questions) Excluded (Expired) Exc…" at bounding box center [550, 170] width 93 height 18
select select ""pending""
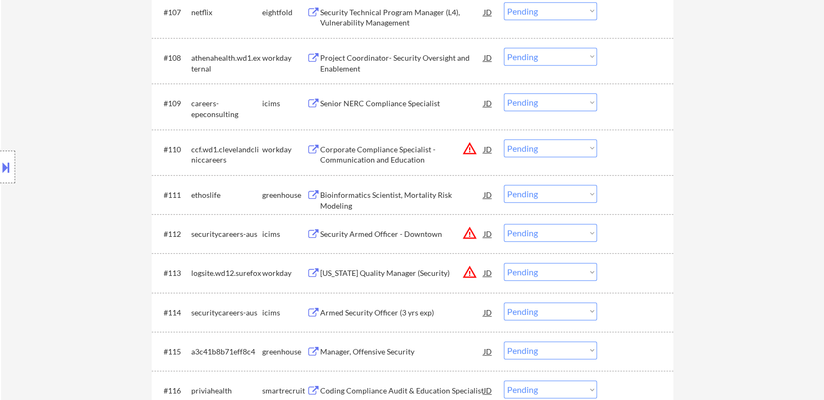
scroll to position [650, 0]
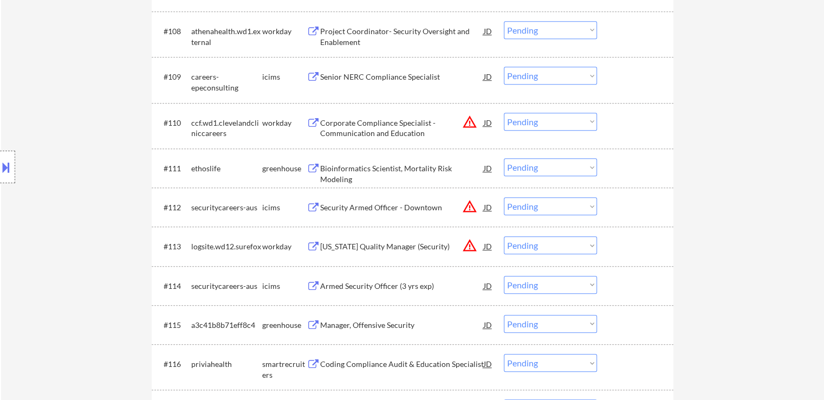
click at [366, 167] on div "Bioinformatics Scientist, Mortality Risk Modeling" at bounding box center [402, 173] width 164 height 21
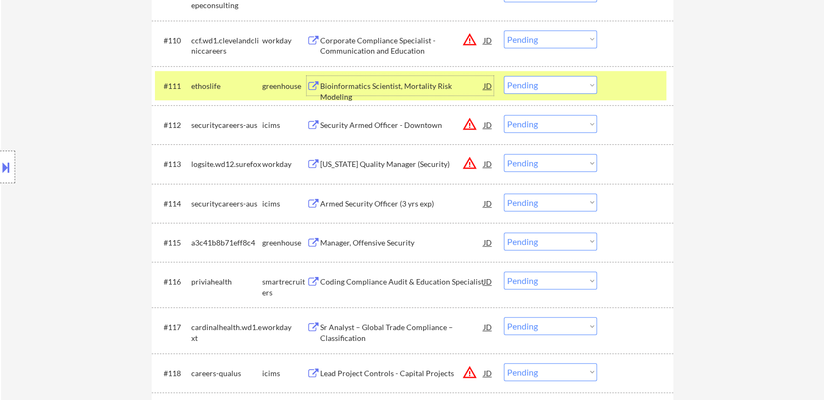
scroll to position [758, 0]
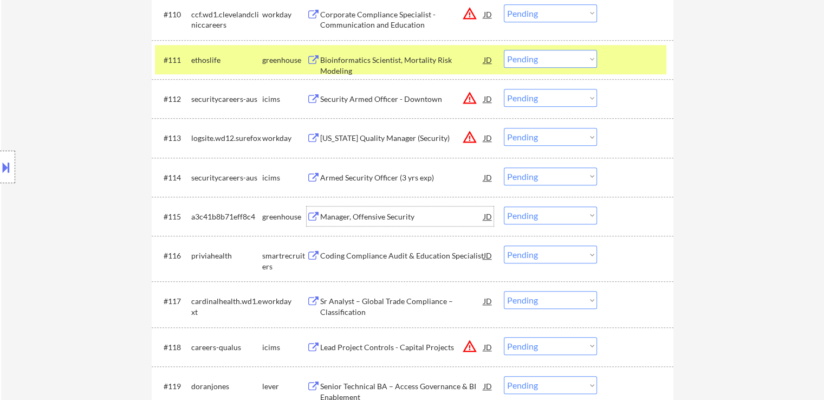
click at [331, 219] on div "Manager, Offensive Security" at bounding box center [402, 216] width 164 height 11
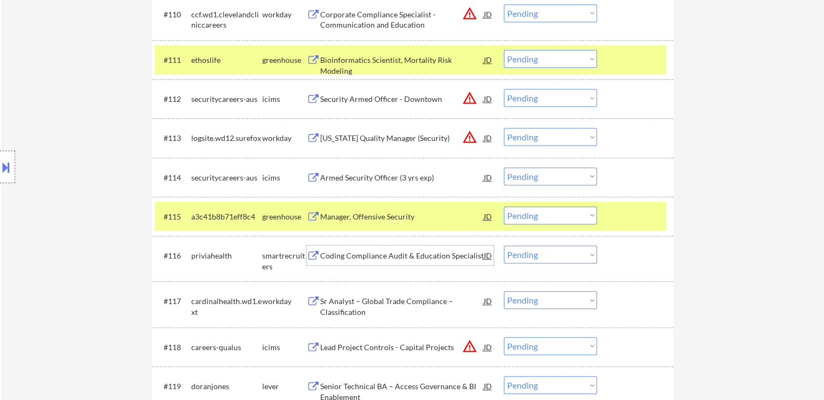
click at [321, 258] on div "Coding Compliance Audit & Education Specialist" at bounding box center [402, 255] width 164 height 11
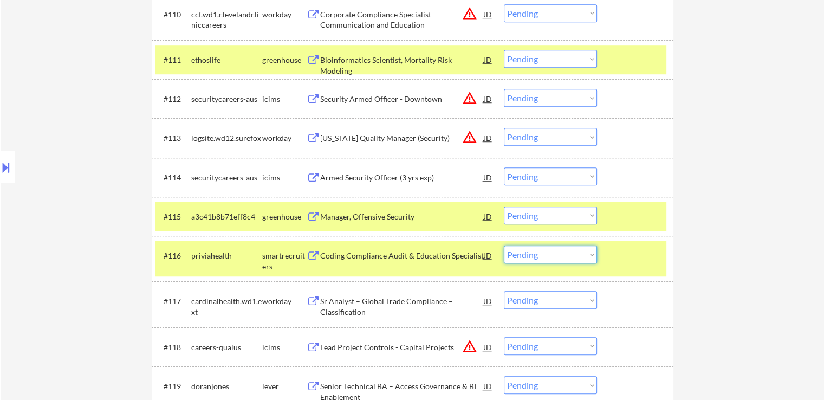
click at [566, 254] on select "Choose an option... Pending Applied Excluded (Questions) Excluded (Expired) Exc…" at bounding box center [550, 254] width 93 height 18
click at [504, 245] on select "Choose an option... Pending Applied Excluded (Questions) Excluded (Expired) Exc…" at bounding box center [550, 254] width 93 height 18
select select ""pending""
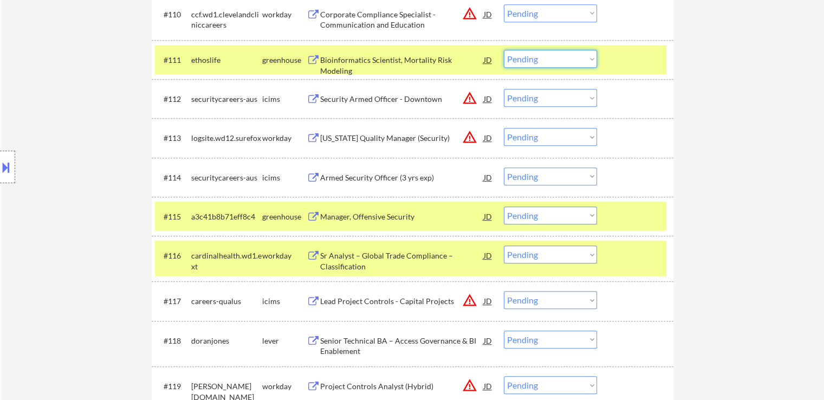
click at [537, 61] on select "Choose an option... Pending Applied Excluded (Questions) Excluded (Expired) Exc…" at bounding box center [550, 59] width 93 height 18
click at [504, 50] on select "Choose an option... Pending Applied Excluded (Questions) Excluded (Expired) Exc…" at bounding box center [550, 59] width 93 height 18
select select ""pending""
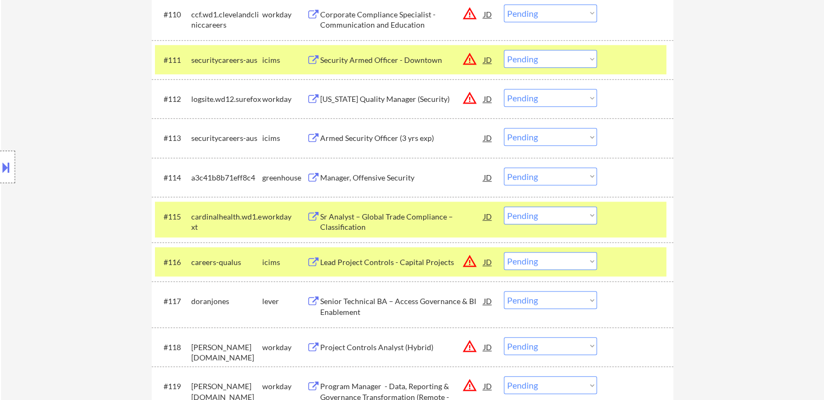
scroll to position [812, 0]
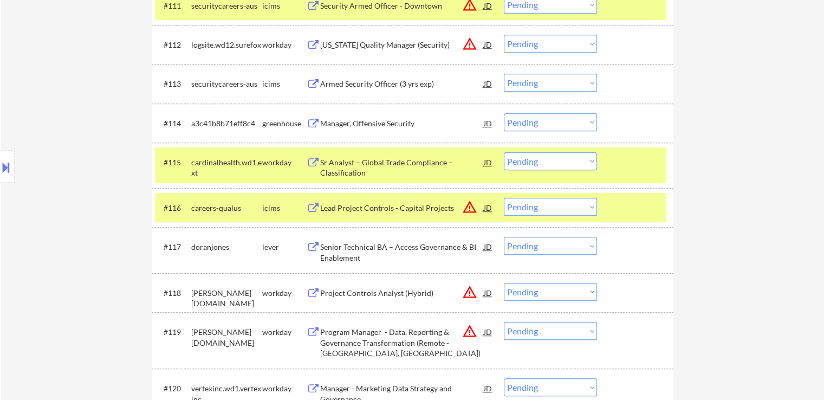
click at [532, 123] on select "Choose an option... Pending Applied Excluded (Questions) Excluded (Expired) Exc…" at bounding box center [550, 122] width 93 height 18
click at [504, 113] on select "Choose an option... Pending Applied Excluded (Questions) Excluded (Expired) Exc…" at bounding box center [550, 122] width 93 height 18
select select ""pending""
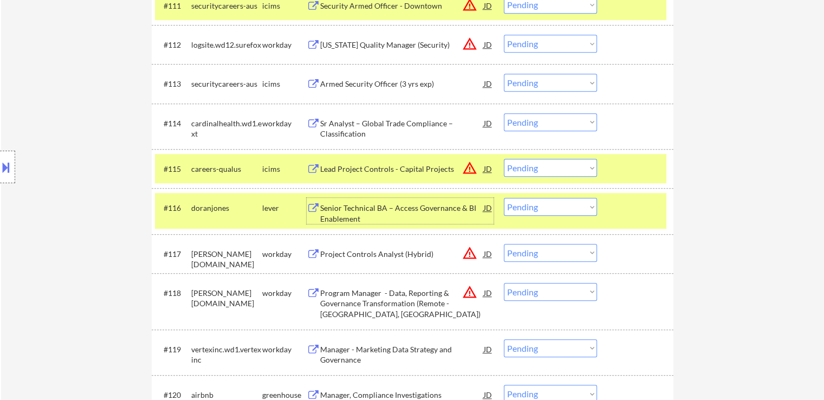
click at [335, 211] on div "Senior Technical BA – Access Governance & BI Enablement" at bounding box center [402, 213] width 164 height 21
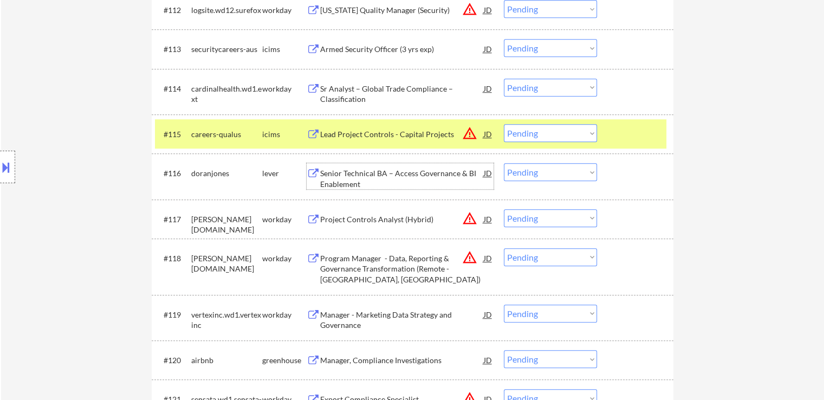
scroll to position [921, 0]
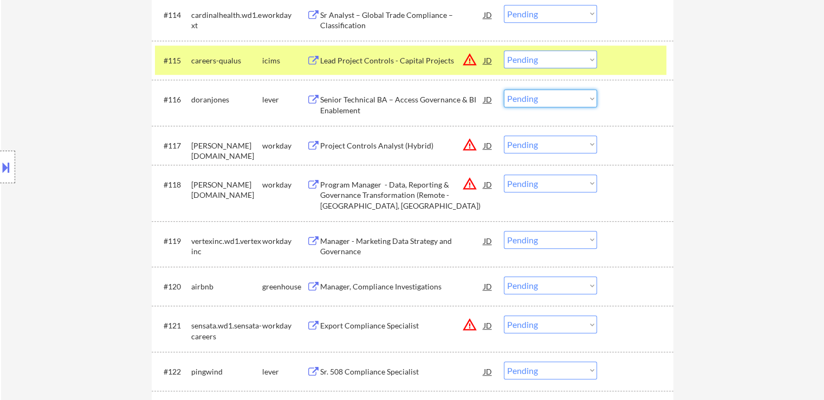
click at [532, 94] on select "Choose an option... Pending Applied Excluded (Questions) Excluded (Expired) Exc…" at bounding box center [550, 98] width 93 height 18
click at [504, 89] on select "Choose an option... Pending Applied Excluded (Questions) Excluded (Expired) Exc…" at bounding box center [550, 98] width 93 height 18
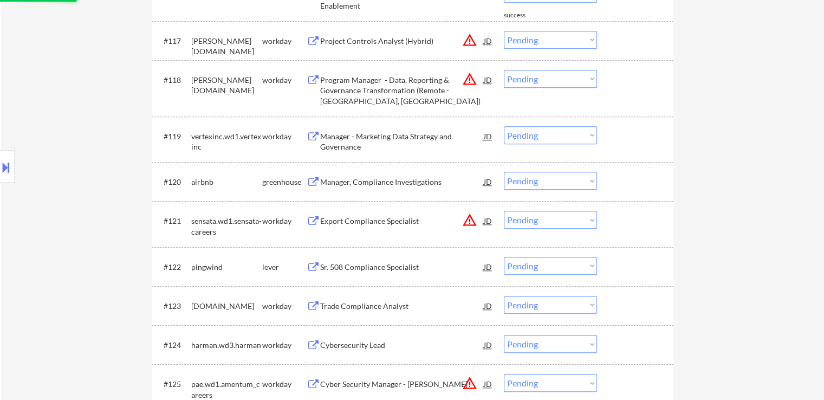
scroll to position [1029, 0]
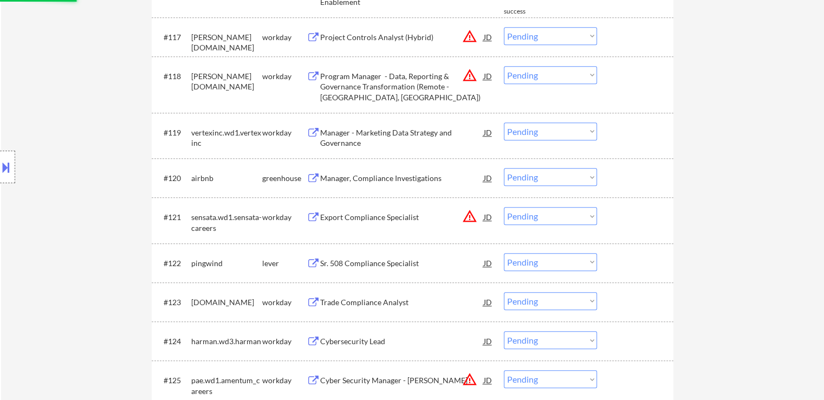
select select ""pending""
click at [335, 178] on div "Manager, Compliance Investigations" at bounding box center [402, 178] width 164 height 11
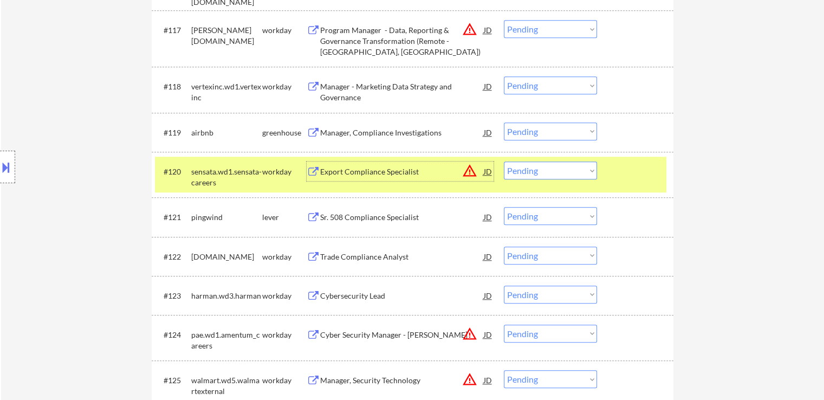
click at [359, 130] on div "Manager, Compliance Investigations" at bounding box center [402, 132] width 164 height 11
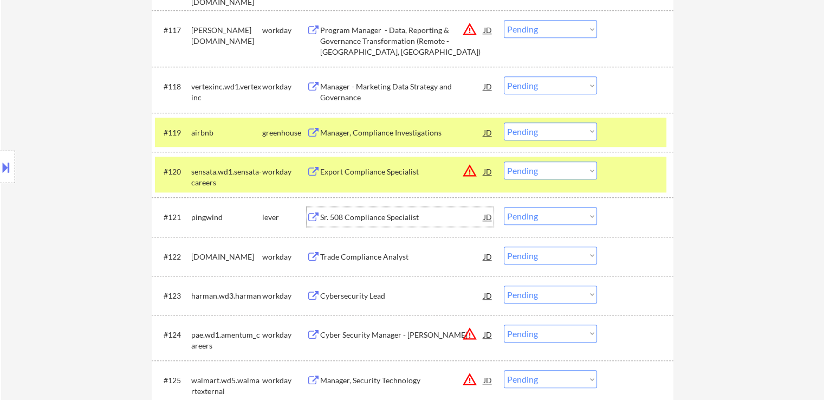
click at [342, 211] on div "Sr. 508 Compliance Specialist" at bounding box center [402, 216] width 164 height 19
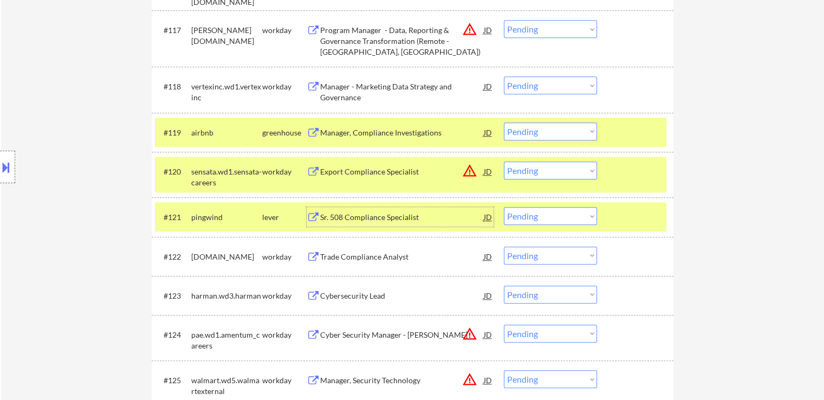
click at [545, 123] on select "Choose an option... Pending Applied Excluded (Questions) Excluded (Expired) Exc…" at bounding box center [550, 131] width 93 height 18
click at [504, 122] on select "Choose an option... Pending Applied Excluded (Questions) Excluded (Expired) Exc…" at bounding box center [550, 131] width 93 height 18
select select ""pending""
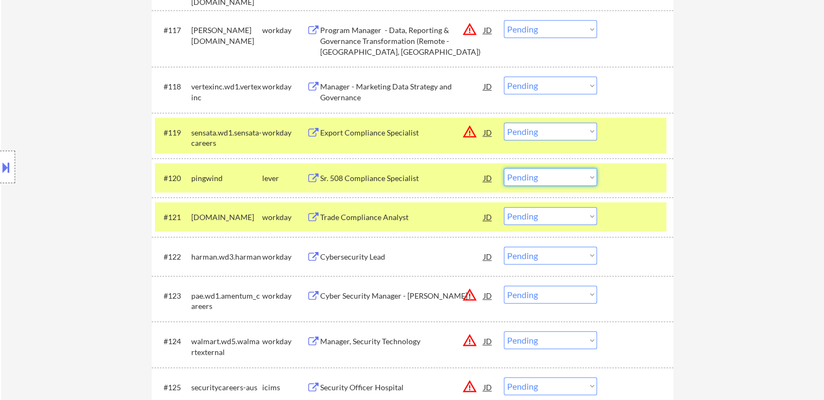
drag, startPoint x: 550, startPoint y: 178, endPoint x: 550, endPoint y: 183, distance: 5.4
click at [550, 178] on select "Choose an option... Pending Applied Excluded (Questions) Excluded (Expired) Exc…" at bounding box center [550, 177] width 93 height 18
click at [504, 168] on select "Choose an option... Pending Applied Excluded (Questions) Excluded (Expired) Exc…" at bounding box center [550, 177] width 93 height 18
select select ""pending""
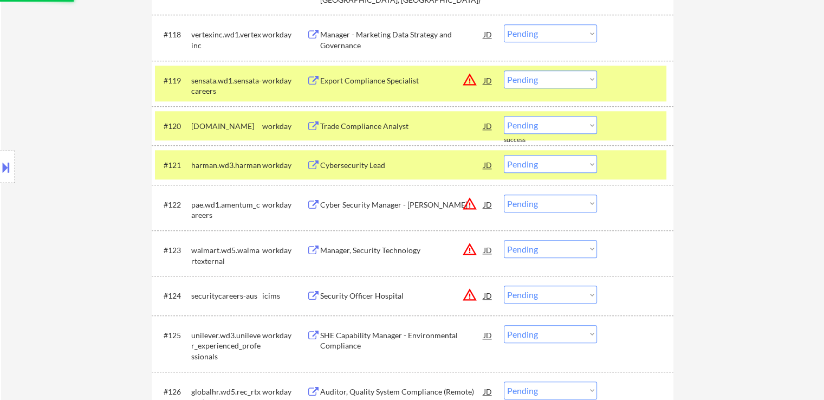
scroll to position [1137, 0]
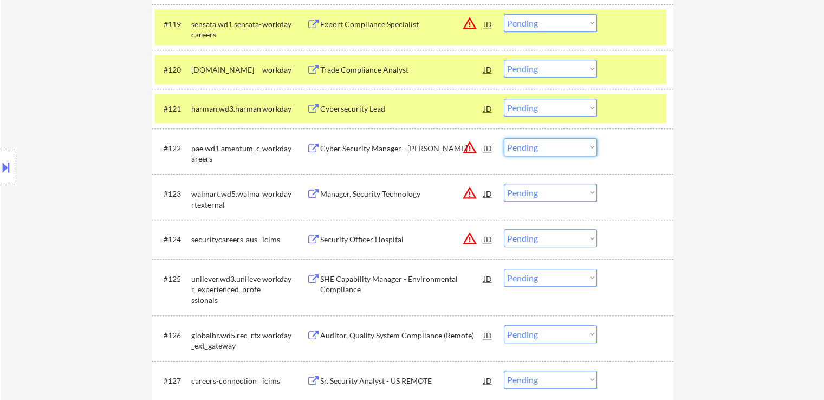
click at [542, 146] on select "Choose an option... Pending Applied Excluded (Questions) Excluded (Expired) Exc…" at bounding box center [550, 147] width 93 height 18
click at [504, 138] on select "Choose an option... Pending Applied Excluded (Questions) Excluded (Expired) Exc…" at bounding box center [550, 147] width 93 height 18
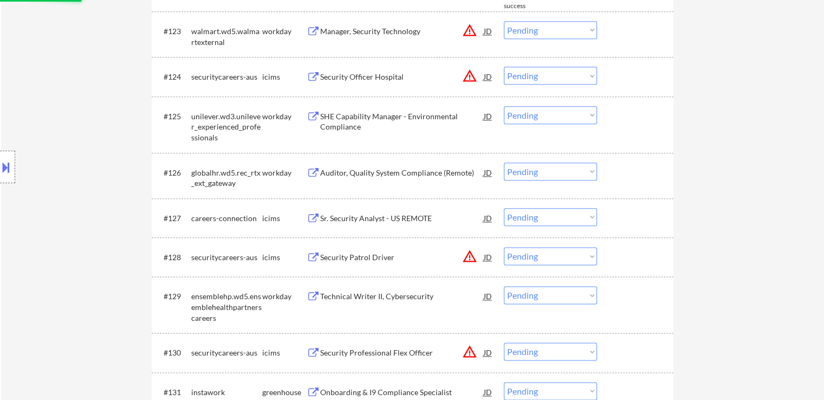
select select ""pending""
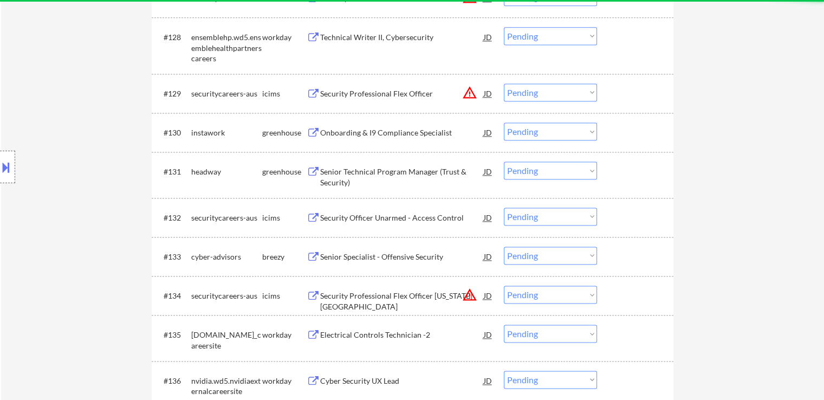
scroll to position [1517, 0]
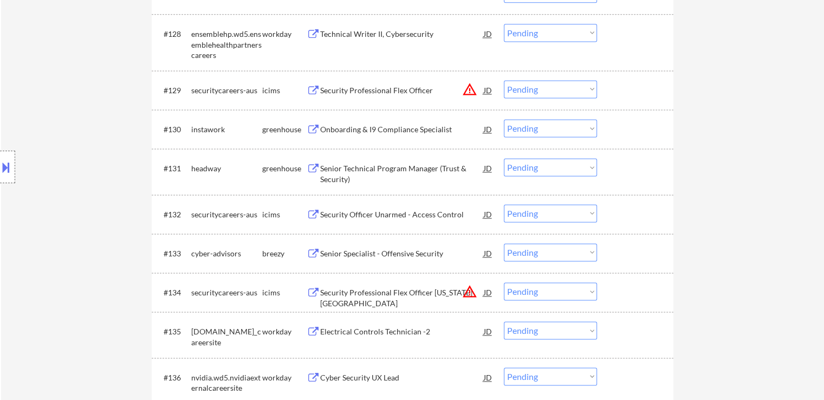
click at [329, 128] on div "Onboarding & I9 Compliance Specialist" at bounding box center [402, 129] width 164 height 11
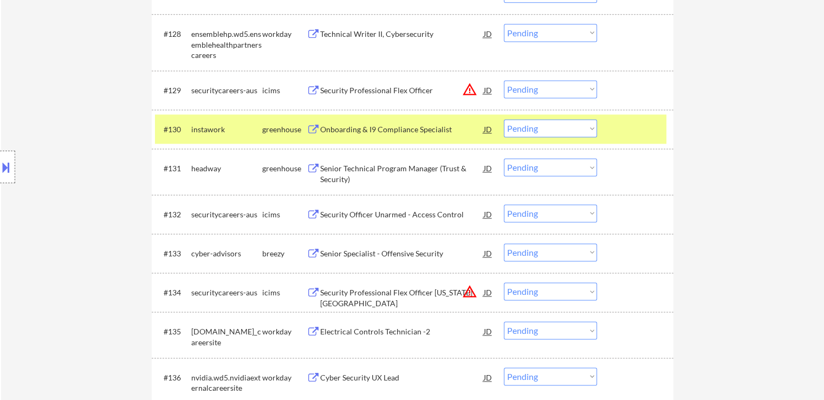
click at [325, 177] on div "Senior Technical Program Manager (Trust & Security)" at bounding box center [402, 173] width 164 height 21
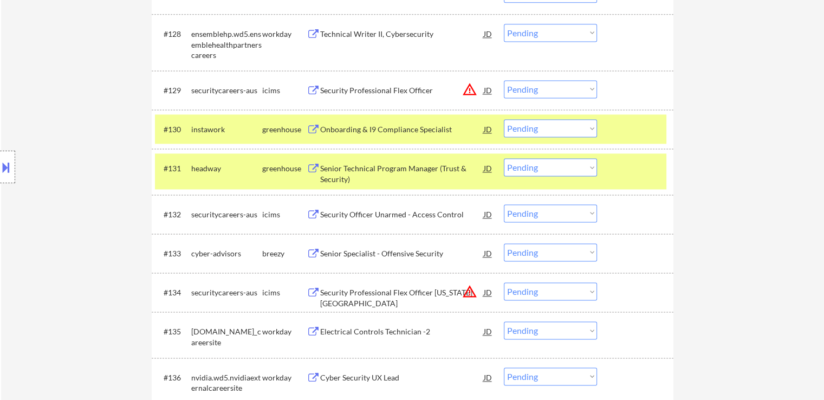
scroll to position [1571, 0]
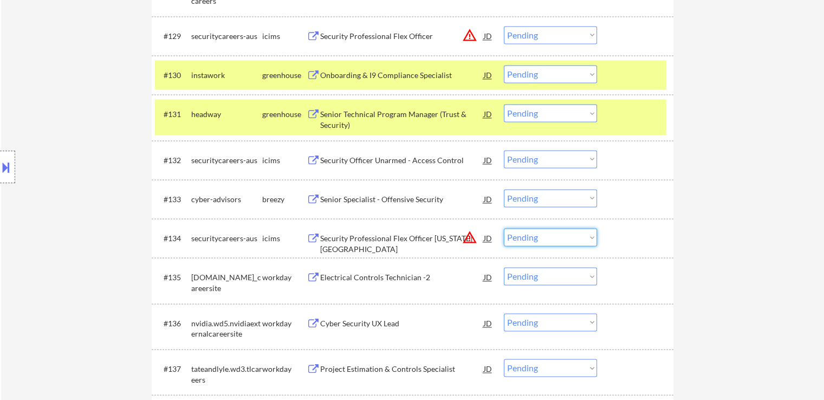
click at [529, 236] on select "Choose an option... Pending Applied Excluded (Questions) Excluded (Expired) Exc…" at bounding box center [550, 237] width 93 height 18
click at [504, 228] on select "Choose an option... Pending Applied Excluded (Questions) Excluded (Expired) Exc…" at bounding box center [550, 237] width 93 height 18
select select ""pending""
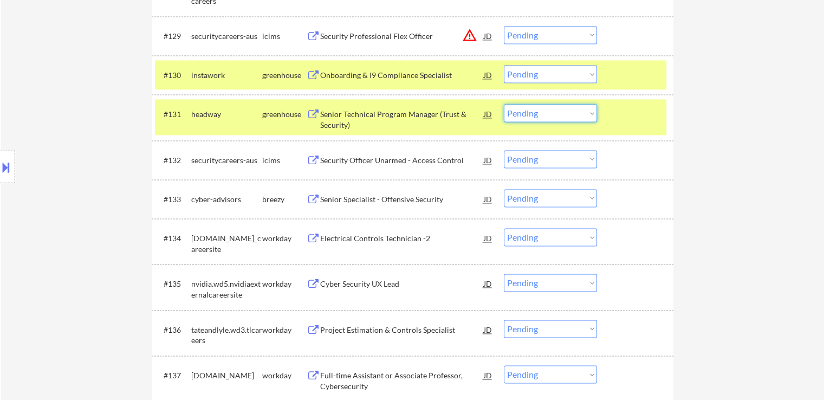
drag, startPoint x: 542, startPoint y: 113, endPoint x: 549, endPoint y: 120, distance: 10.3
click at [545, 113] on select "Choose an option... Pending Applied Excluded (Questions) Excluded (Expired) Exc…" at bounding box center [550, 113] width 93 height 18
select select ""excluded__expired_""
click at [504, 104] on select "Choose an option... Pending Applied Excluded (Questions) Excluded (Expired) Exc…" at bounding box center [550, 113] width 93 height 18
click at [551, 76] on select "Choose an option... Pending Applied Excluded (Questions) Excluded (Expired) Exc…" at bounding box center [550, 74] width 93 height 18
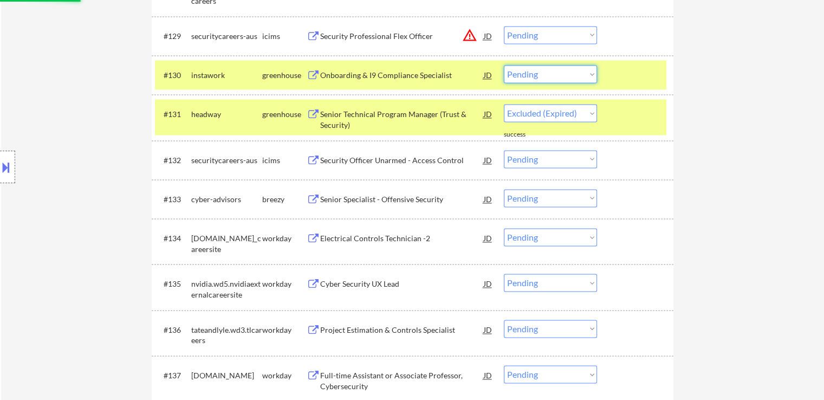
select select ""excluded__expired_""
click at [504, 65] on select "Choose an option... Pending Applied Excluded (Questions) Excluded (Expired) Exc…" at bounding box center [550, 74] width 93 height 18
click at [354, 202] on div "Senior Specialist - Offensive Security" at bounding box center [402, 199] width 164 height 11
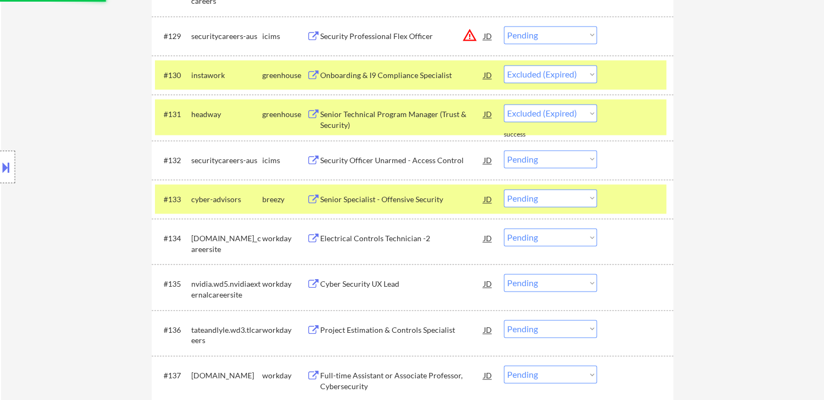
select select ""pending""
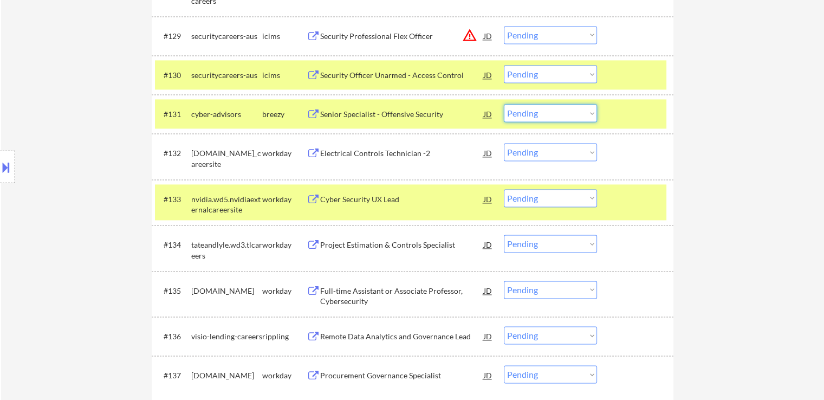
click at [539, 115] on select "Choose an option... Pending Applied Excluded (Questions) Excluded (Expired) Exc…" at bounding box center [550, 113] width 93 height 18
click at [504, 104] on select "Choose an option... Pending Applied Excluded (Questions) Excluded (Expired) Exc…" at bounding box center [550, 113] width 93 height 18
select select ""pending""
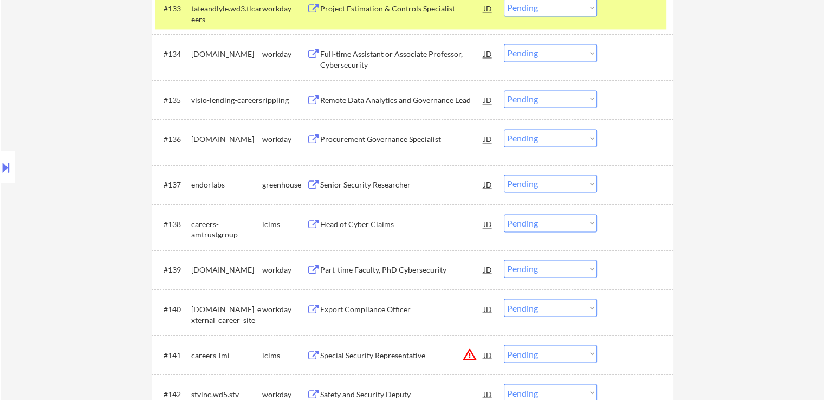
scroll to position [1787, 0]
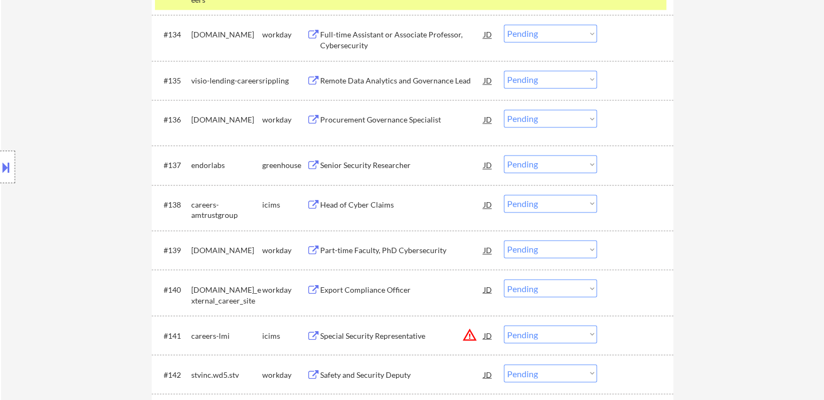
click at [346, 163] on div "Senior Security Researcher" at bounding box center [402, 165] width 164 height 11
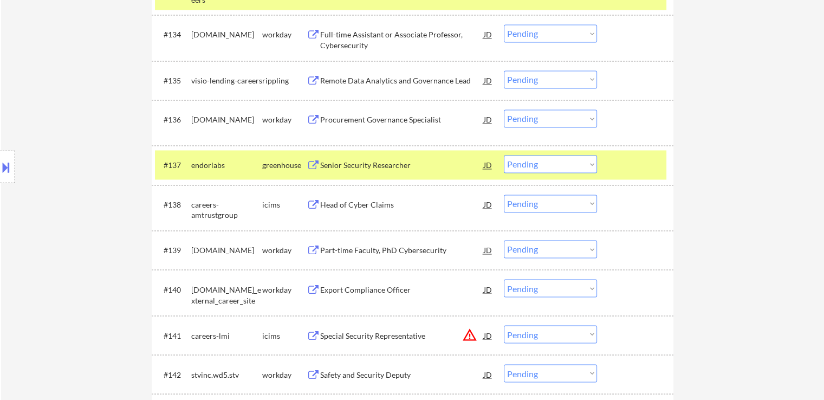
click at [357, 81] on div "Remote Data Analytics and Governance Lead" at bounding box center [402, 80] width 164 height 11
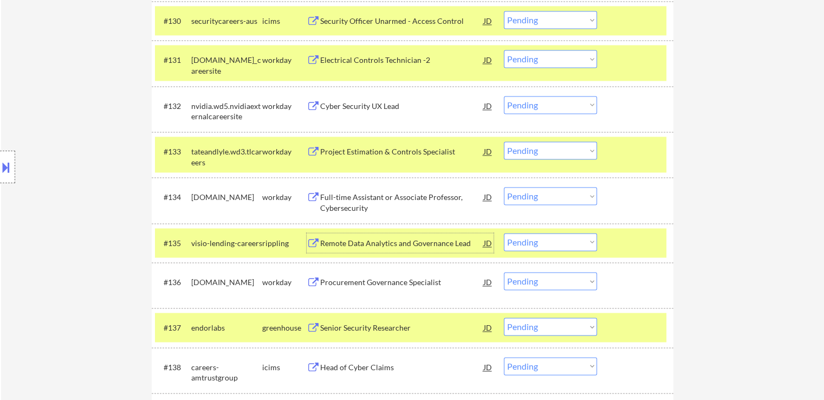
scroll to position [1679, 0]
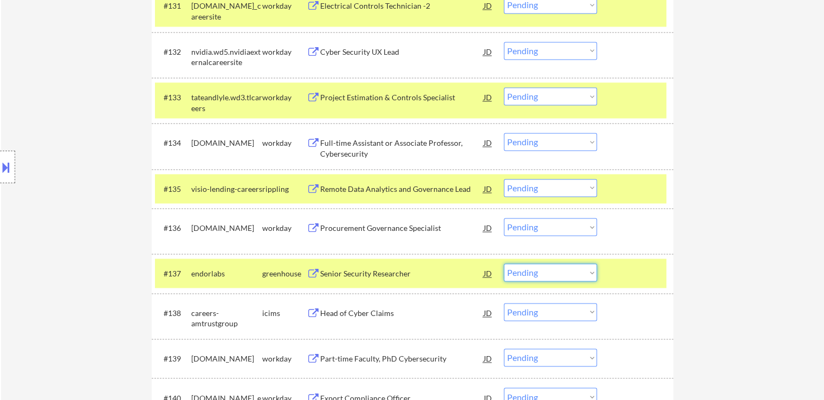
click at [545, 270] on select "Choose an option... Pending Applied Excluded (Questions) Excluded (Expired) Exc…" at bounding box center [550, 272] width 93 height 18
click at [559, 189] on select "Choose an option... Pending Applied Excluded (Questions) Excluded (Expired) Exc…" at bounding box center [550, 188] width 93 height 18
click at [504, 179] on select "Choose an option... Pending Applied Excluded (Questions) Excluded (Expired) Exc…" at bounding box center [550, 188] width 93 height 18
select select ""pending""
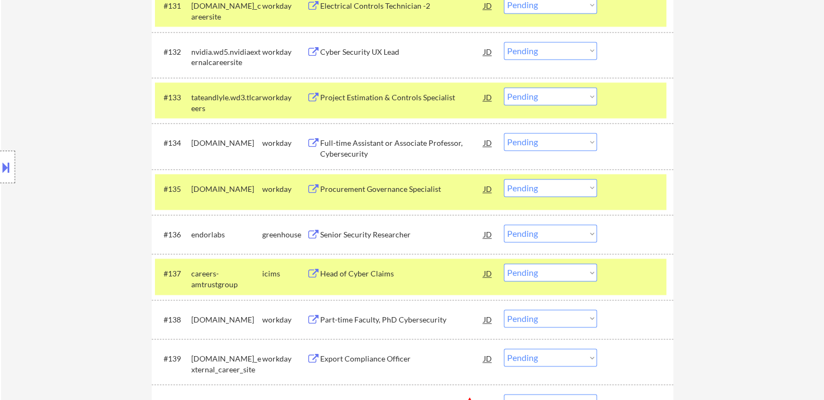
click at [538, 237] on select "Choose an option... Pending Applied Excluded (Questions) Excluded (Expired) Exc…" at bounding box center [550, 233] width 93 height 18
click at [504, 224] on select "Choose an option... Pending Applied Excluded (Questions) Excluded (Expired) Exc…" at bounding box center [550, 233] width 93 height 18
select select ""pending""
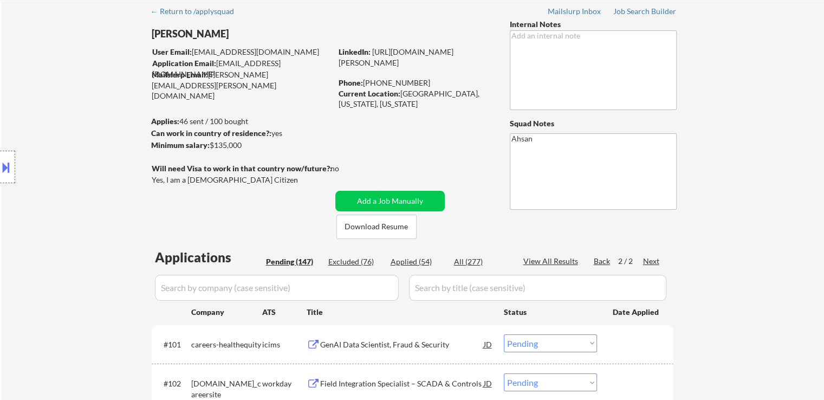
scroll to position [108, 0]
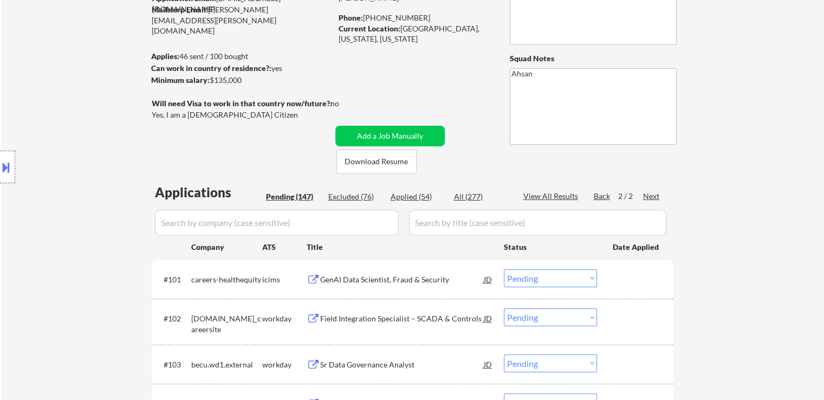
click at [602, 194] on div "Back" at bounding box center [602, 196] width 17 height 11
select select ""pending""
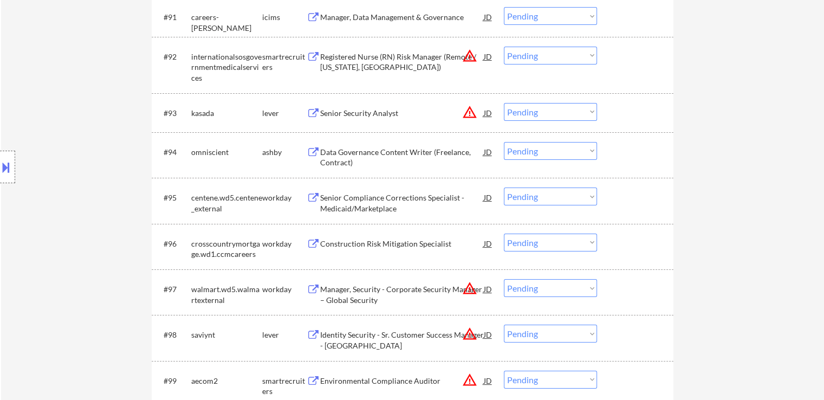
scroll to position [4225, 0]
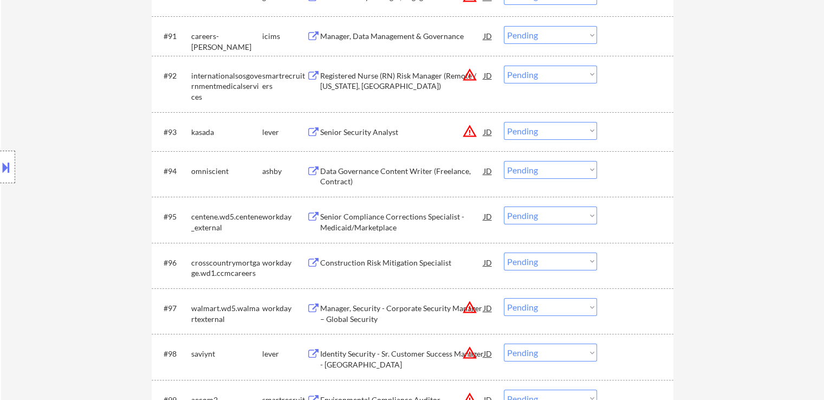
click at [339, 178] on div "Data Governance Content Writer (Freelance, Contract)" at bounding box center [402, 176] width 164 height 21
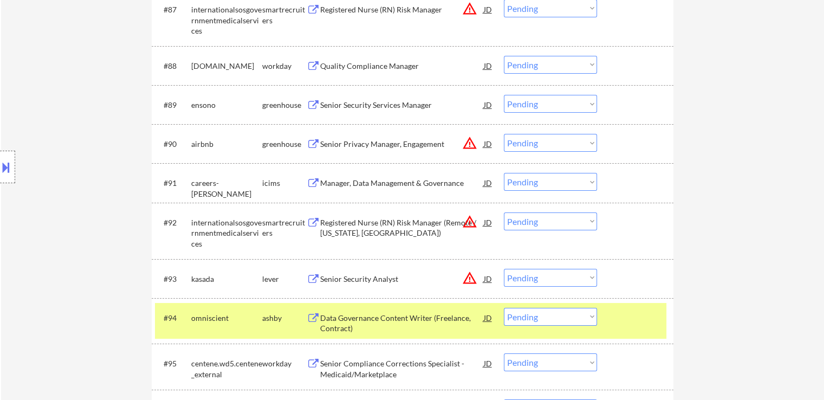
scroll to position [4062, 0]
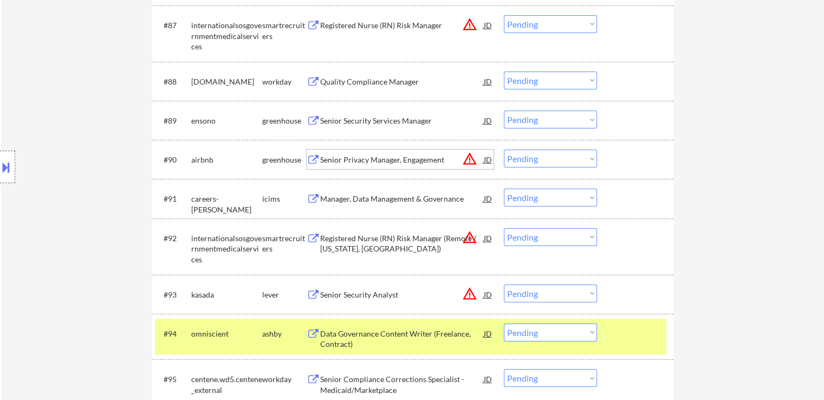
click at [338, 156] on div "Senior Privacy Manager, Engagement" at bounding box center [402, 159] width 164 height 11
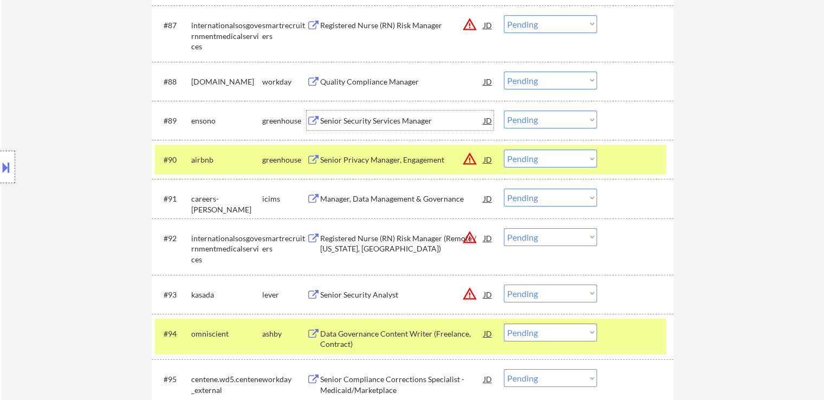
click at [333, 120] on div "Senior Security Services Manager" at bounding box center [402, 120] width 164 height 11
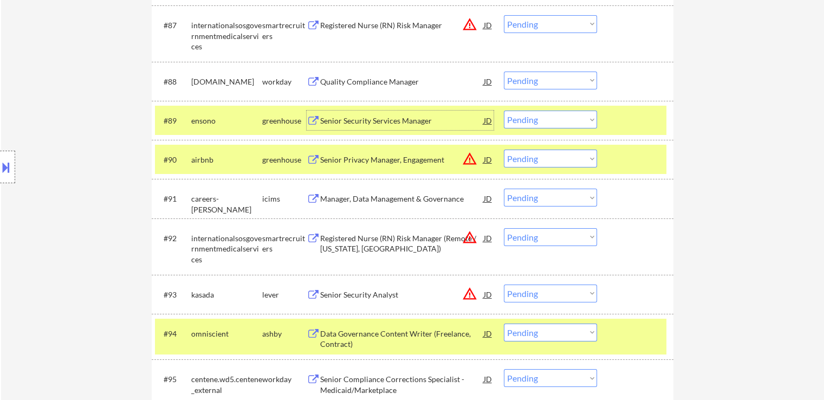
click at [532, 159] on select "Choose an option... Pending Applied Excluded (Questions) Excluded (Expired) Exc…" at bounding box center [550, 158] width 93 height 18
click at [504, 150] on select "Choose an option... Pending Applied Excluded (Questions) Excluded (Expired) Exc…" at bounding box center [550, 158] width 93 height 18
select select ""pending""
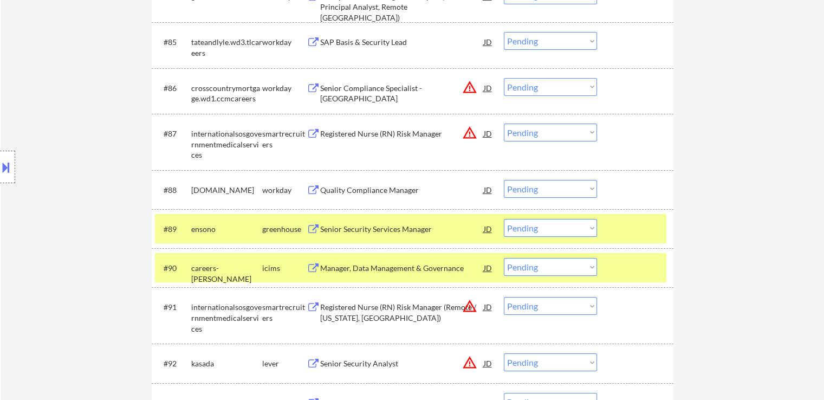
scroll to position [4008, 0]
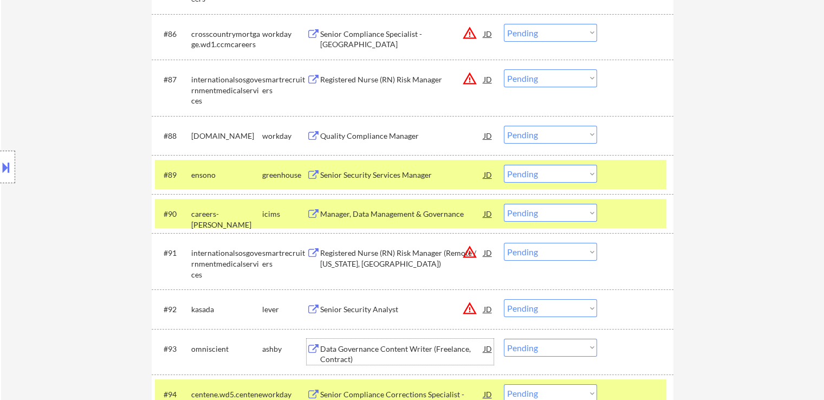
click at [337, 355] on div "Data Governance Content Writer (Freelance, Contract)" at bounding box center [402, 353] width 164 height 21
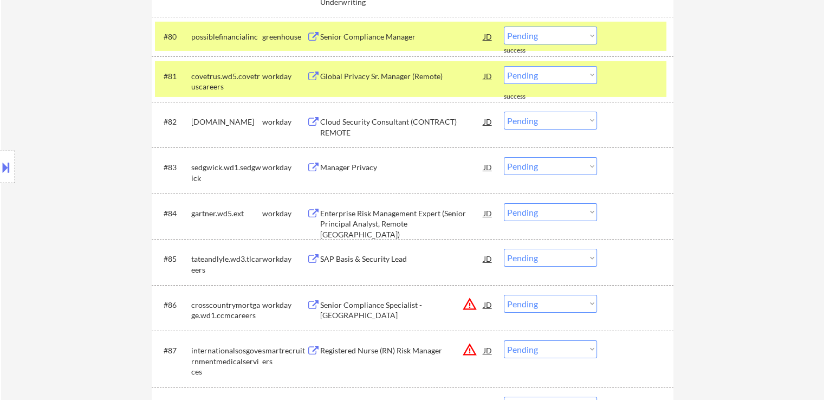
scroll to position [3683, 0]
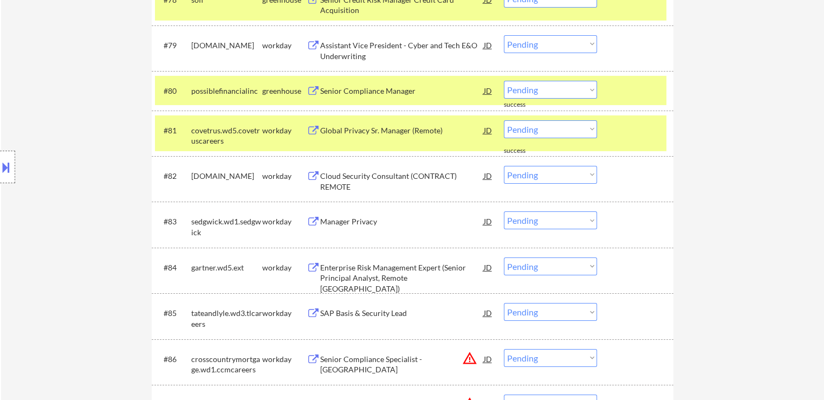
click at [334, 91] on div "Senior Compliance Manager" at bounding box center [402, 91] width 164 height 11
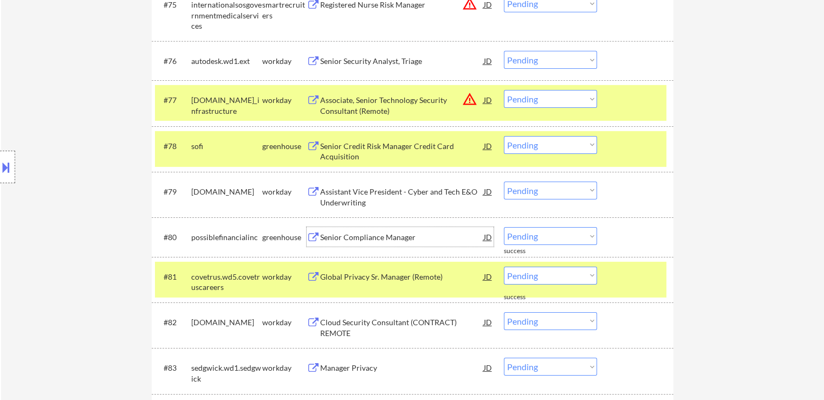
scroll to position [3520, 0]
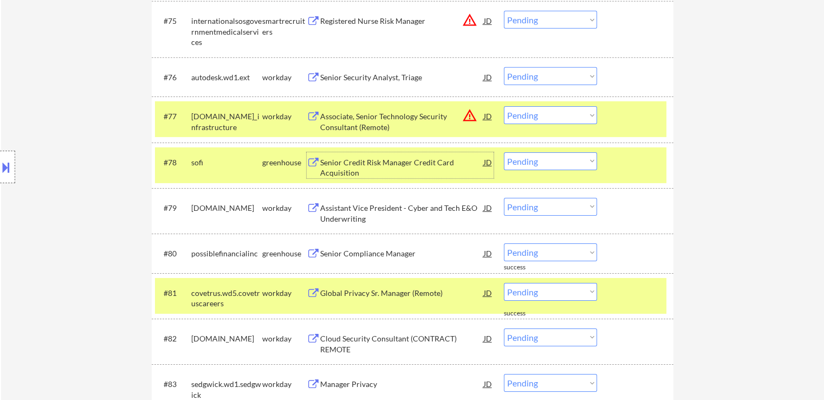
click at [352, 163] on div "Senior Credit Risk Manager Credit Card Acquisition" at bounding box center [402, 167] width 164 height 21
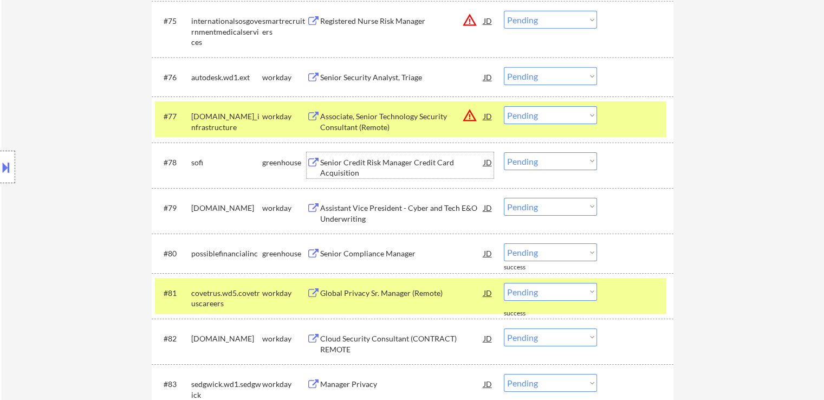
click at [533, 246] on select "Choose an option... Pending Applied Excluded (Questions) Excluded (Expired) Exc…" at bounding box center [550, 252] width 93 height 18
click at [504, 244] on select "Choose an option... Pending Applied Excluded (Questions) Excluded (Expired) Exc…" at bounding box center [550, 252] width 93 height 18
select select ""pending""
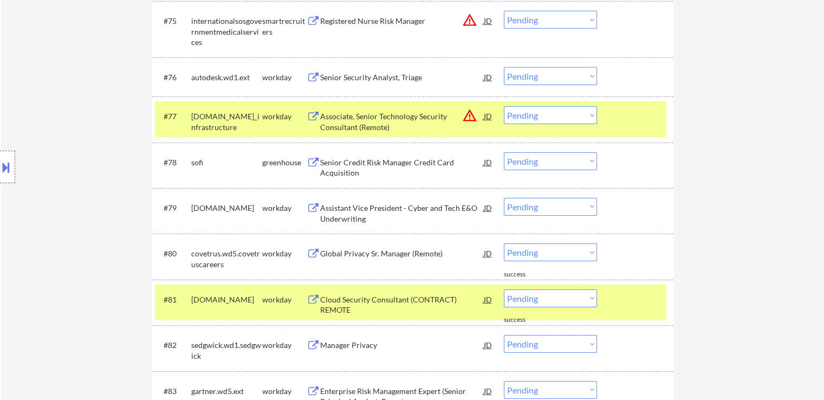
drag, startPoint x: 542, startPoint y: 159, endPoint x: 548, endPoint y: 166, distance: 9.6
click at [542, 159] on select "Choose an option... Pending Applied Excluded (Questions) Excluded (Expired) Exc…" at bounding box center [550, 161] width 93 height 18
click at [504, 152] on select "Choose an option... Pending Applied Excluded (Questions) Excluded (Expired) Exc…" at bounding box center [550, 161] width 93 height 18
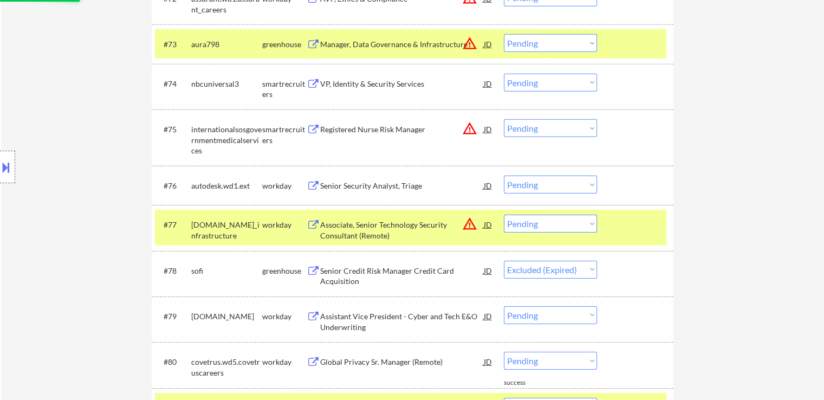
scroll to position [3358, 0]
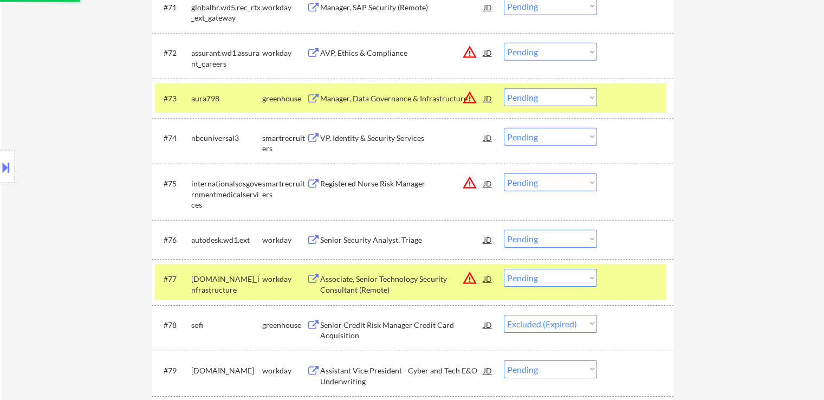
click at [324, 136] on div "VP, Identity & Security Services" at bounding box center [402, 138] width 164 height 11
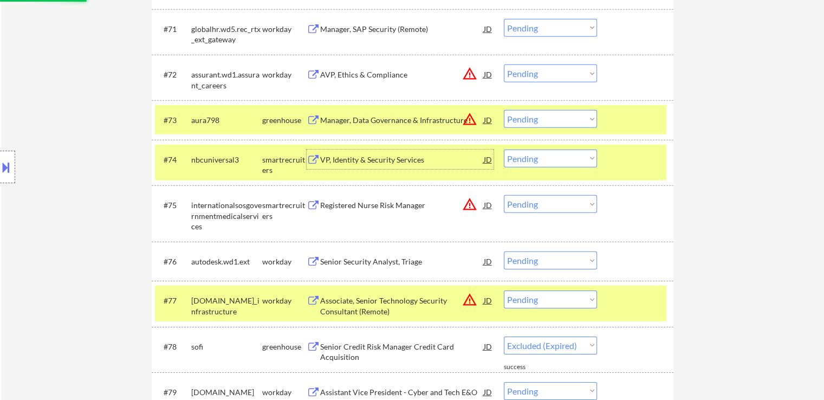
select select ""pending""
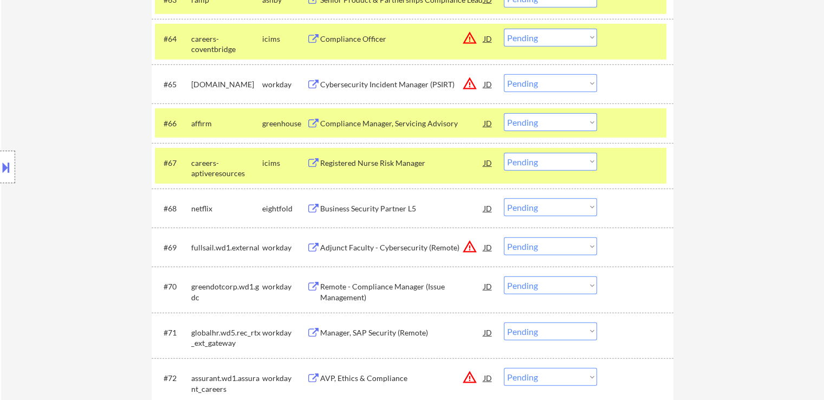
scroll to position [3033, 0]
click at [328, 122] on div "Compliance Manager, Servicing Advisory" at bounding box center [402, 123] width 164 height 11
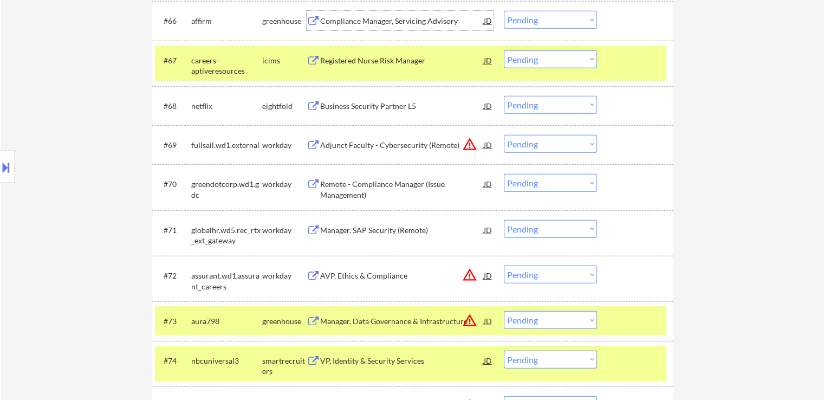
scroll to position [3141, 0]
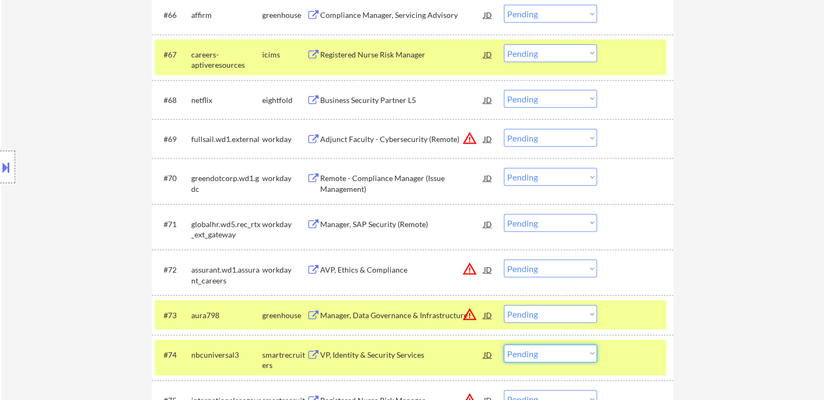
click at [550, 351] on select "Choose an option... Pending Applied Excluded (Questions) Excluded (Expired) Exc…" at bounding box center [550, 353] width 93 height 18
click at [504, 344] on select "Choose an option... Pending Applied Excluded (Questions) Excluded (Expired) Exc…" at bounding box center [550, 353] width 93 height 18
select select ""pending""
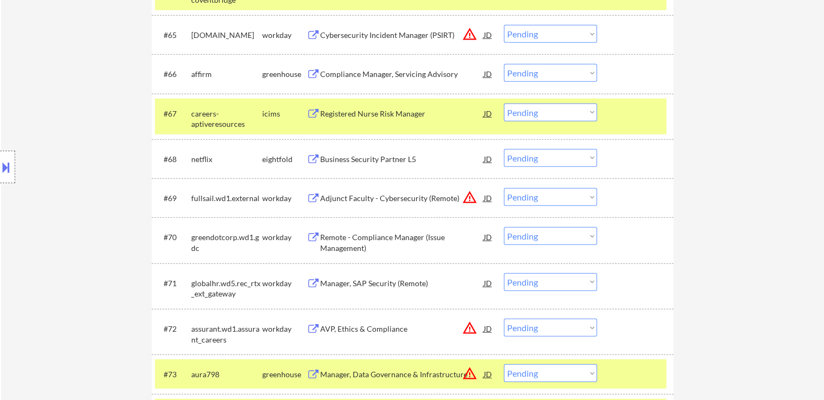
scroll to position [3087, 0]
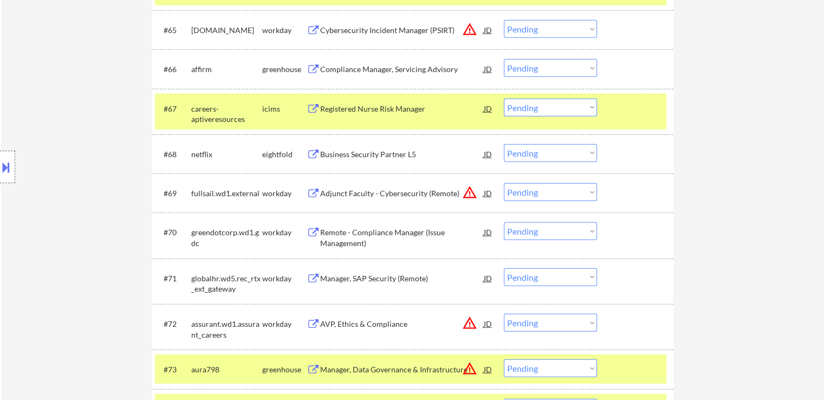
click at [530, 70] on select "Choose an option... Pending Applied Excluded (Questions) Excluded (Expired) Exc…" at bounding box center [550, 68] width 93 height 18
click at [504, 59] on select "Choose an option... Pending Applied Excluded (Questions) Excluded (Expired) Exc…" at bounding box center [550, 68] width 93 height 18
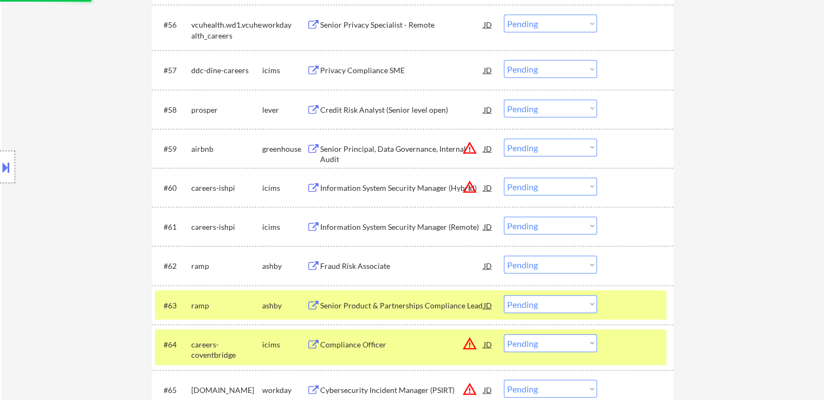
scroll to position [2762, 0]
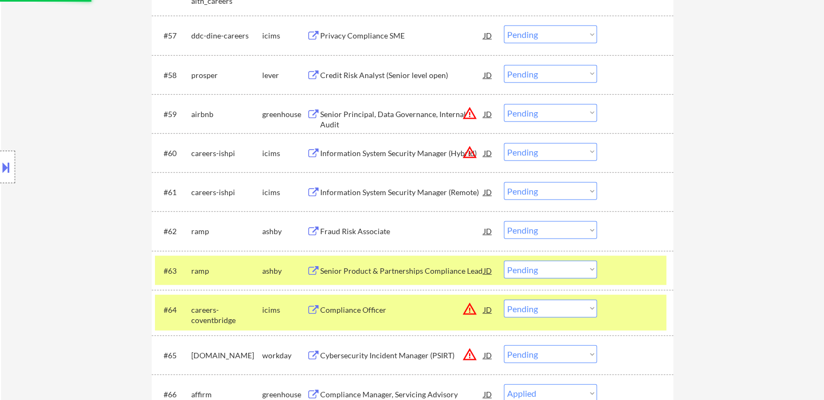
select select ""pending""
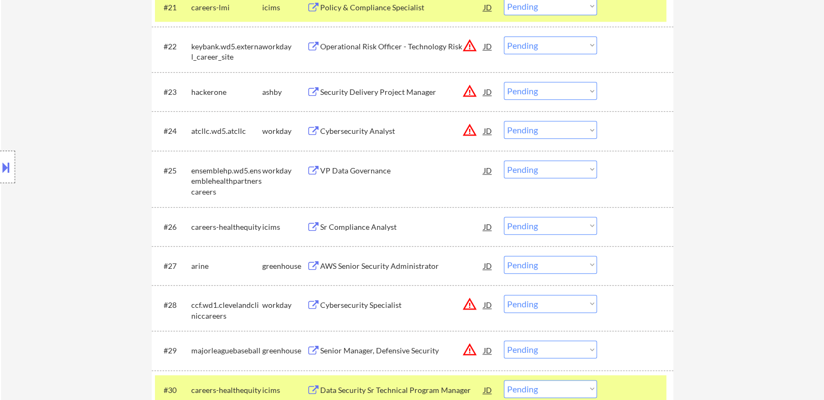
scroll to position [1408, 0]
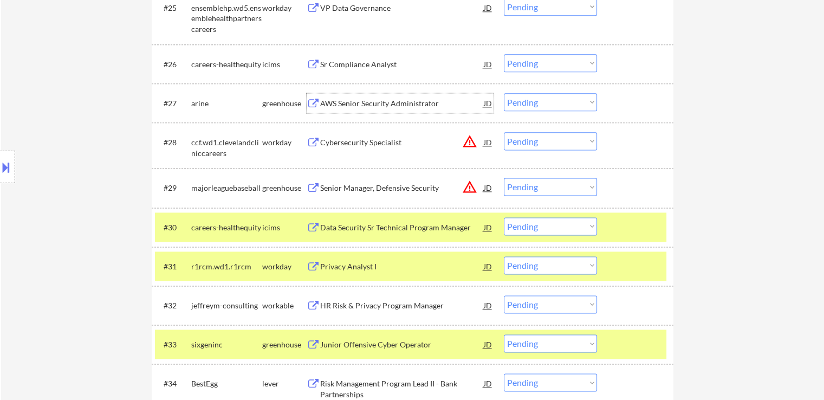
click at [334, 103] on div "AWS Senior Security Administrator" at bounding box center [402, 103] width 164 height 11
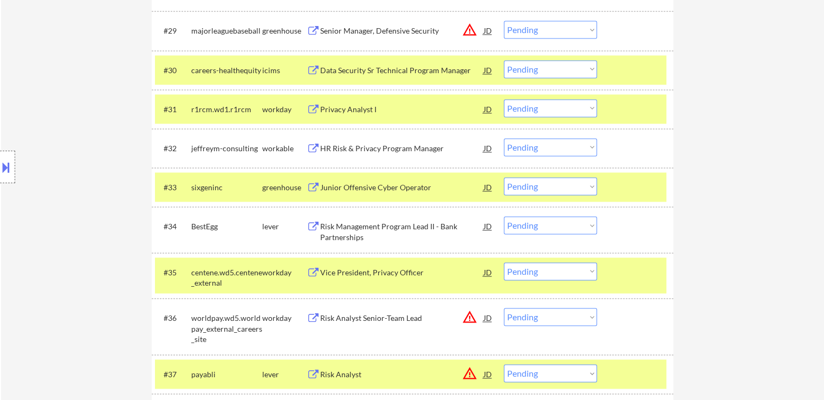
scroll to position [1571, 0]
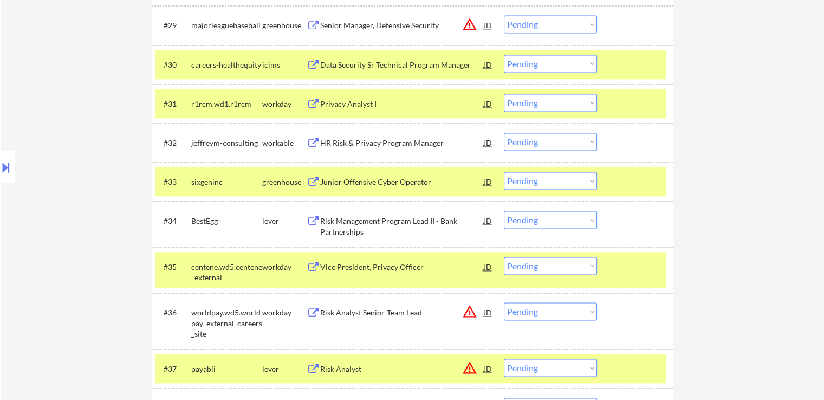
click at [326, 141] on div "HR Risk & Privacy Program Manager" at bounding box center [402, 143] width 164 height 11
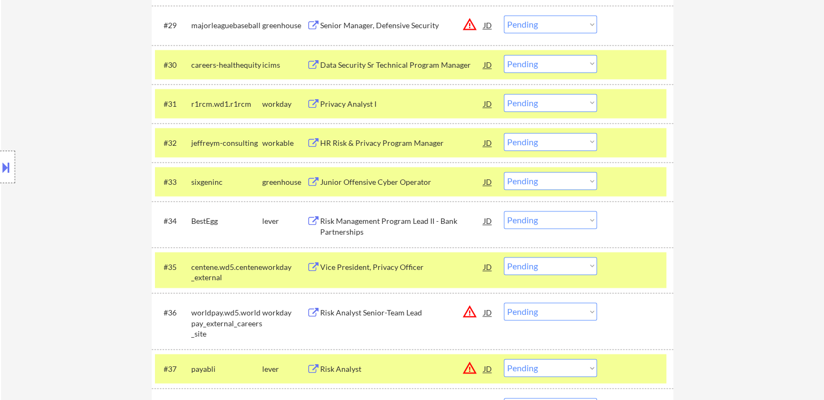
click at [318, 178] on button at bounding box center [314, 182] width 14 height 10
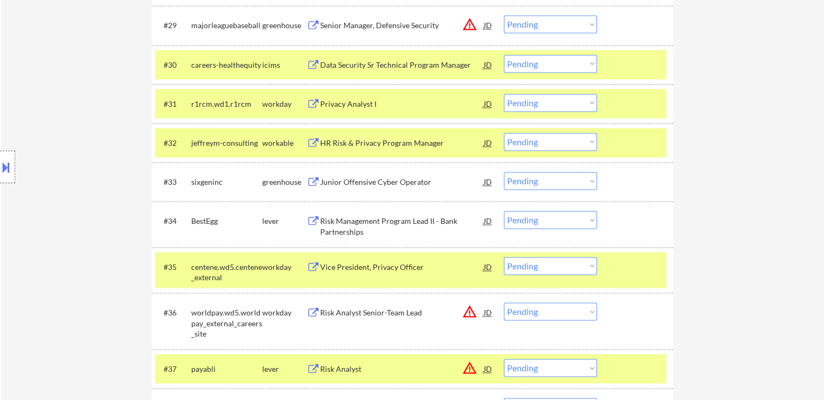
click at [329, 222] on div "Risk Management Program Lead II - Bank Partnerships" at bounding box center [402, 226] width 164 height 21
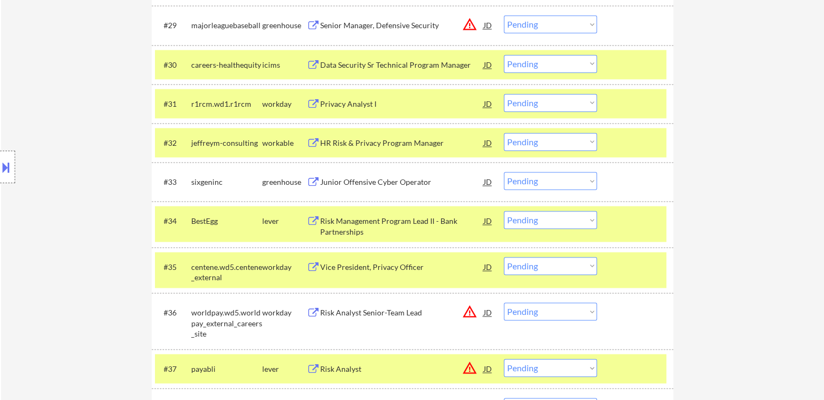
click at [526, 180] on select "Choose an option... Pending Applied Excluded (Questions) Excluded (Expired) Exc…" at bounding box center [550, 181] width 93 height 18
click at [504, 172] on select "Choose an option... Pending Applied Excluded (Questions) Excluded (Expired) Exc…" at bounding box center [550, 181] width 93 height 18
select select ""pending""
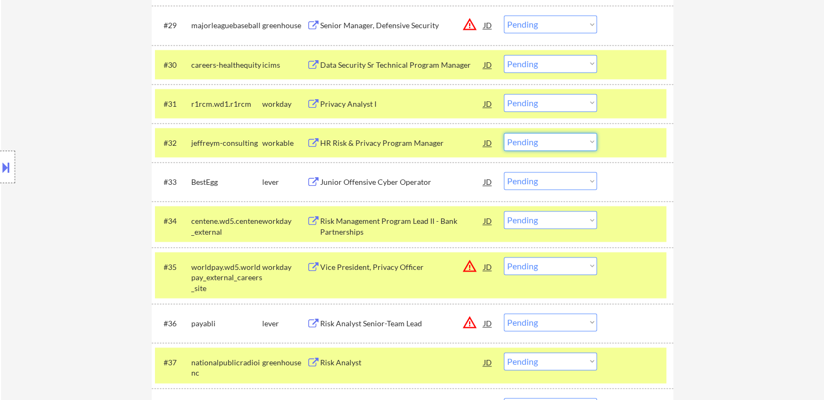
drag, startPoint x: 521, startPoint y: 137, endPoint x: 535, endPoint y: 149, distance: 18.0
click at [522, 138] on select "Choose an option... Pending Applied Excluded (Questions) Excluded (Expired) Exc…" at bounding box center [550, 142] width 93 height 18
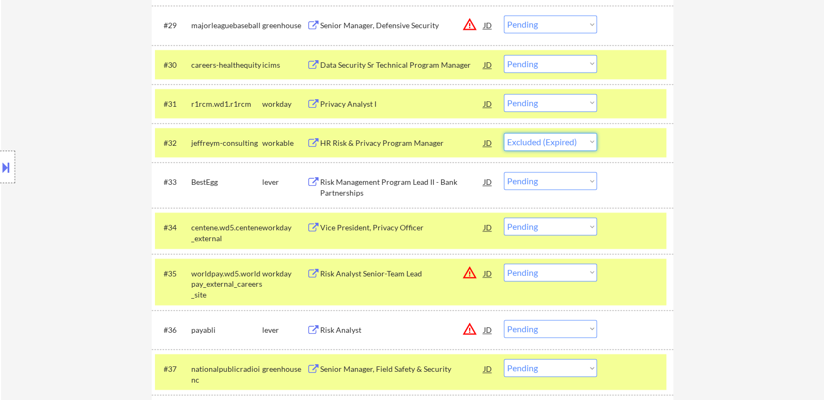
click at [504, 133] on select "Choose an option... Pending Applied Excluded (Questions) Excluded (Expired) Exc…" at bounding box center [550, 142] width 93 height 18
select select ""pending""
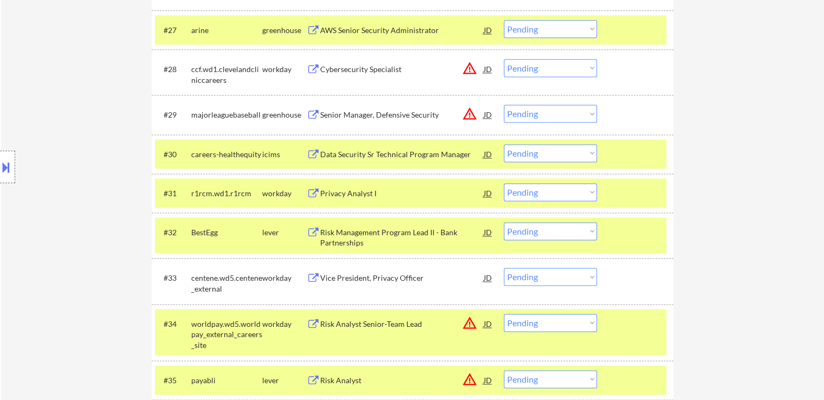
scroll to position [1462, 0]
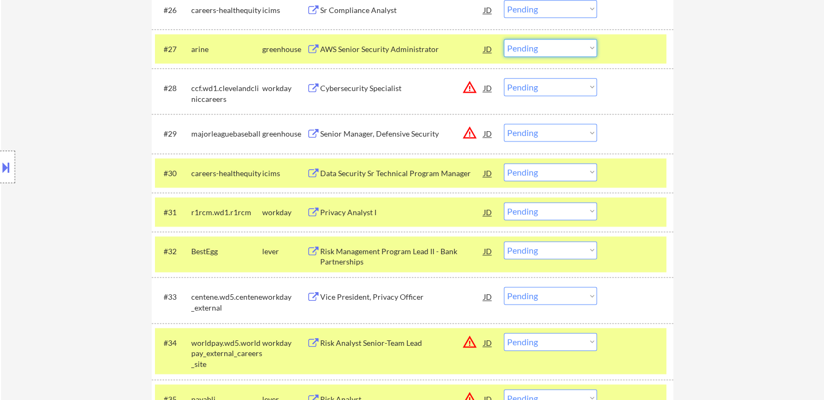
drag, startPoint x: 534, startPoint y: 47, endPoint x: 534, endPoint y: 53, distance: 6.5
click at [534, 47] on select "Choose an option... Pending Applied Excluded (Questions) Excluded (Expired) Exc…" at bounding box center [550, 48] width 93 height 18
click at [504, 39] on select "Choose an option... Pending Applied Excluded (Questions) Excluded (Expired) Exc…" at bounding box center [550, 48] width 93 height 18
select select ""pending""
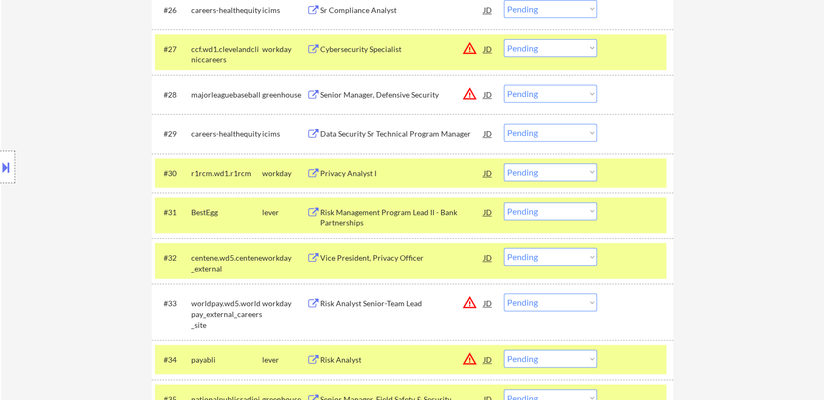
drag, startPoint x: 542, startPoint y: 211, endPoint x: 545, endPoint y: 218, distance: 7.8
click at [542, 211] on select "Choose an option... Pending Applied Excluded (Questions) Excluded (Expired) Exc…" at bounding box center [550, 211] width 93 height 18
click at [504, 202] on select "Choose an option... Pending Applied Excluded (Questions) Excluded (Expired) Exc…" at bounding box center [550, 211] width 93 height 18
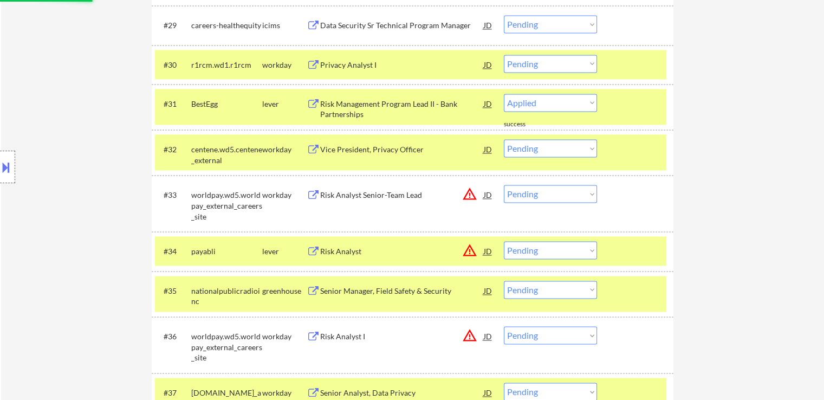
select select ""pending""
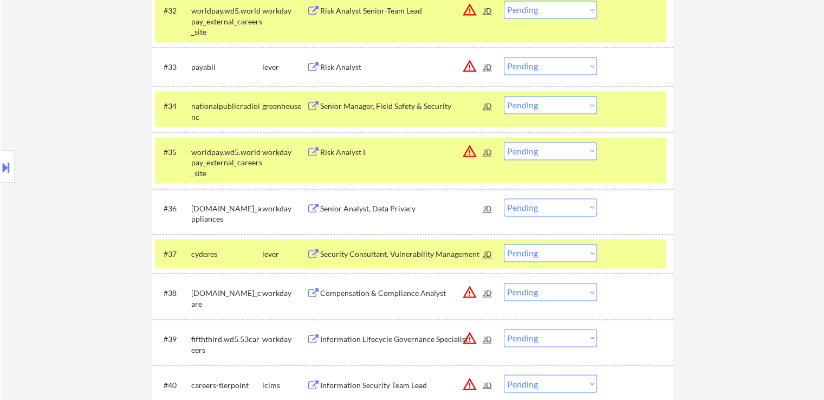
scroll to position [1733, 0]
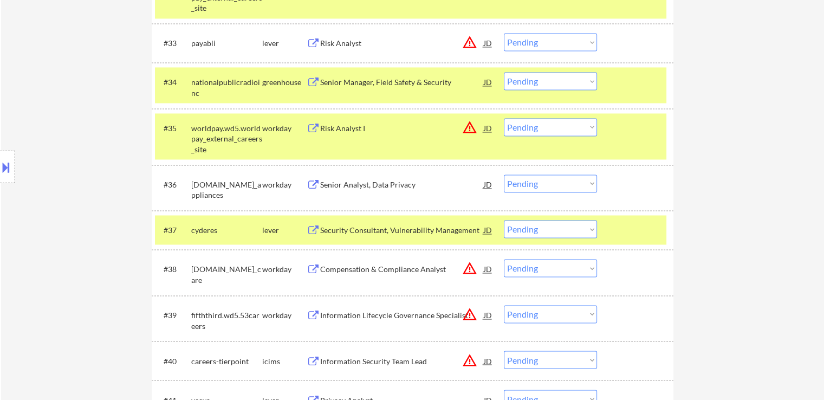
click at [336, 227] on div "Security Consultant, Vulnerability Management" at bounding box center [402, 230] width 164 height 11
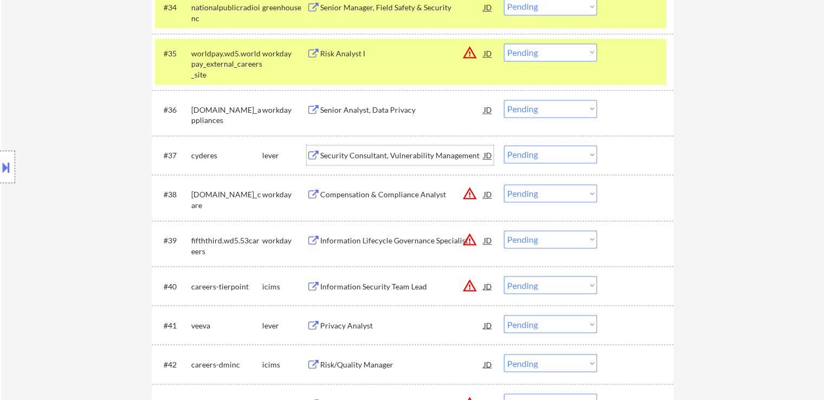
scroll to position [1841, 0]
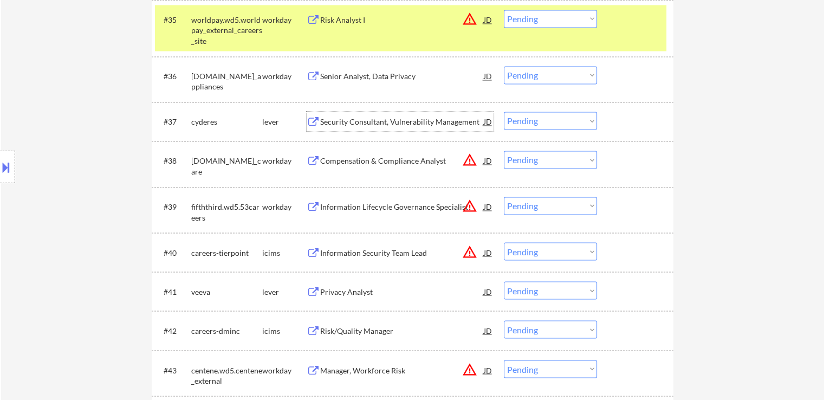
drag, startPoint x: 523, startPoint y: 124, endPoint x: 528, endPoint y: 125, distance: 5.5
click at [524, 124] on select "Choose an option... Pending Applied Excluded (Questions) Excluded (Expired) Exc…" at bounding box center [550, 121] width 93 height 18
click at [504, 112] on select "Choose an option... Pending Applied Excluded (Questions) Excluded (Expired) Exc…" at bounding box center [550, 121] width 93 height 18
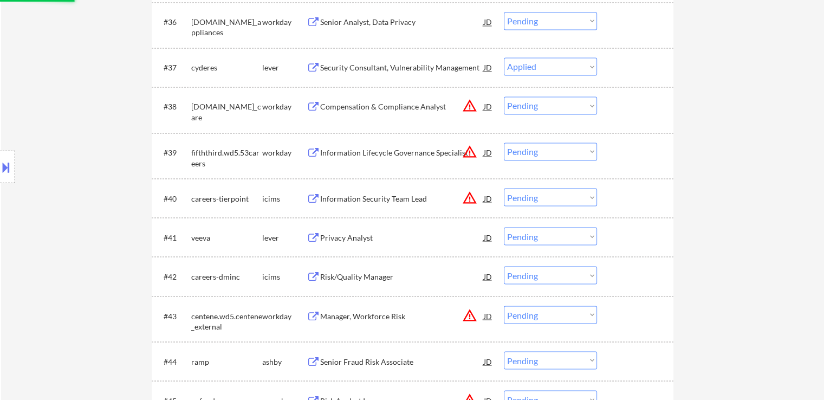
click at [335, 235] on div "Privacy Analyst" at bounding box center [402, 237] width 164 height 11
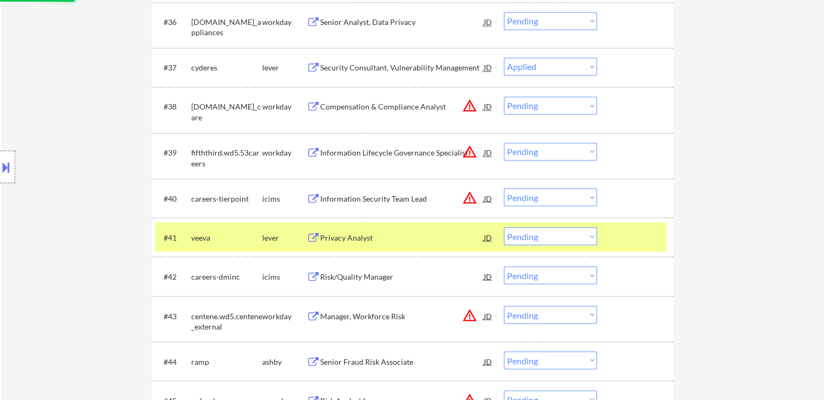
select select ""pending""
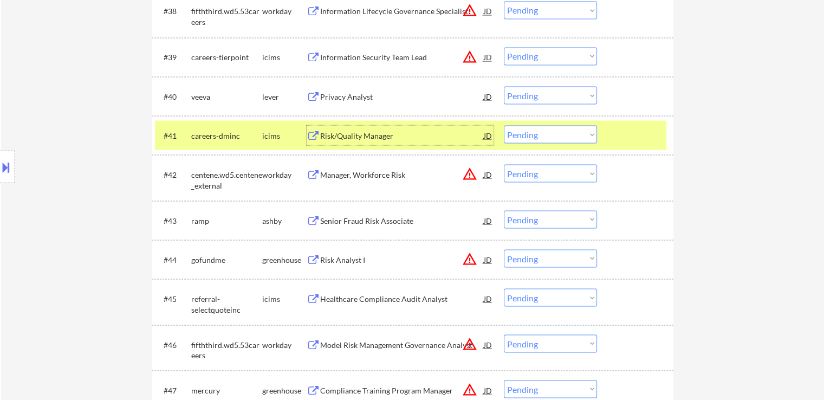
scroll to position [2004, 0]
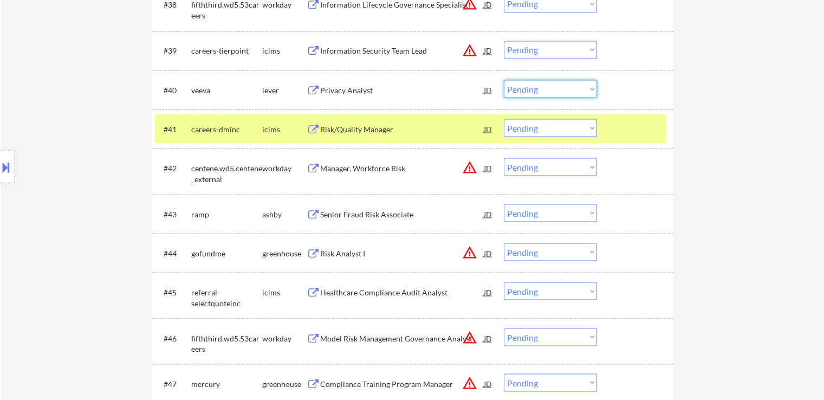
drag, startPoint x: 521, startPoint y: 87, endPoint x: 536, endPoint y: 94, distance: 17.0
click at [522, 87] on select "Choose an option... Pending Applied Excluded (Questions) Excluded (Expired) Exc…" at bounding box center [550, 89] width 93 height 18
click at [504, 80] on select "Choose an option... Pending Applied Excluded (Questions) Excluded (Expired) Exc…" at bounding box center [550, 89] width 93 height 18
click at [342, 207] on div "Senior Fraud Risk Associate" at bounding box center [402, 213] width 164 height 19
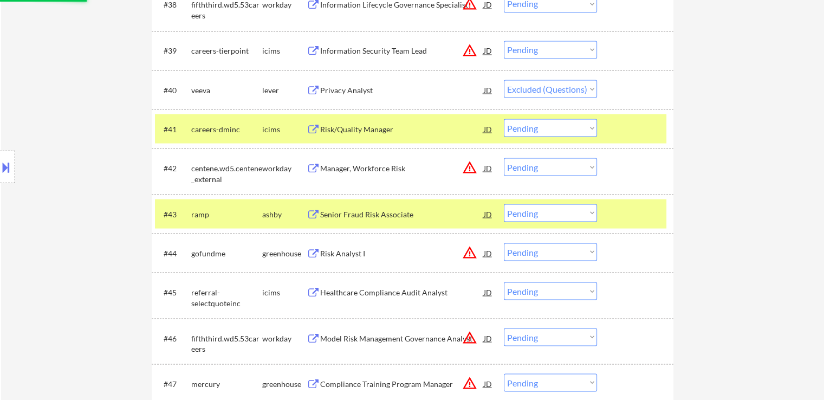
select select ""pending""
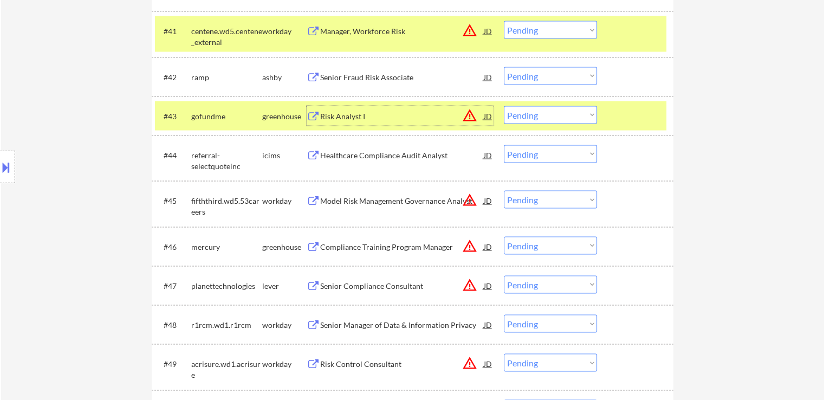
scroll to position [2112, 0]
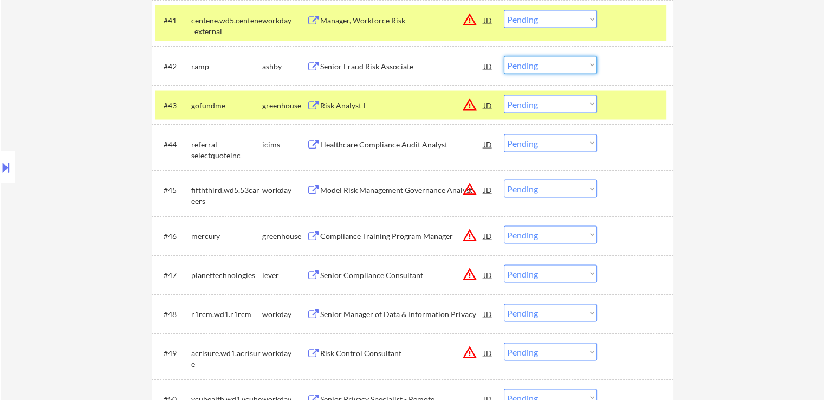
click at [516, 63] on select "Choose an option... Pending Applied Excluded (Questions) Excluded (Expired) Exc…" at bounding box center [550, 65] width 93 height 18
click at [504, 56] on select "Choose an option... Pending Applied Excluded (Questions) Excluded (Expired) Exc…" at bounding box center [550, 65] width 93 height 18
select select ""pending""
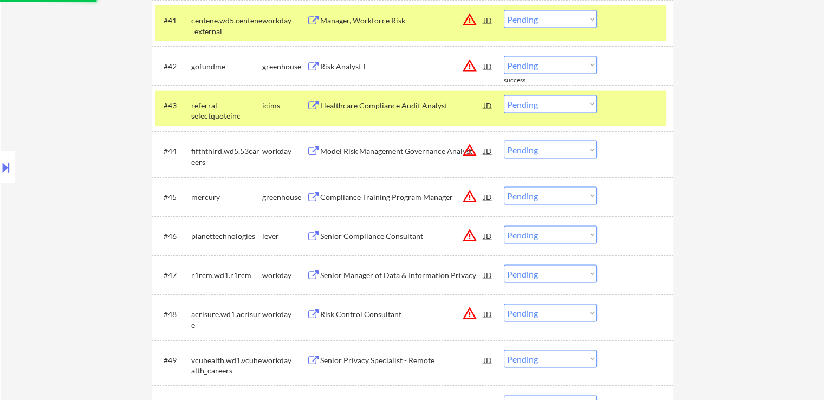
click at [316, 194] on button at bounding box center [314, 197] width 14 height 10
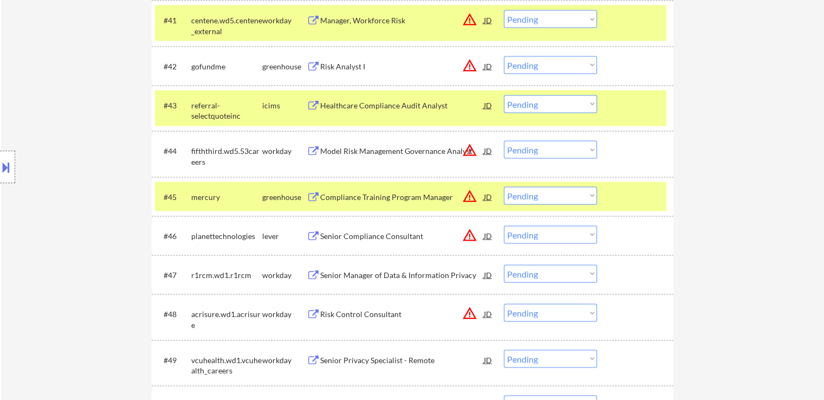
drag, startPoint x: 541, startPoint y: 198, endPoint x: 544, endPoint y: 203, distance: 5.9
click at [541, 198] on select "Choose an option... Pending Applied Excluded (Questions) Excluded (Expired) Exc…" at bounding box center [550, 196] width 93 height 18
click at [504, 187] on select "Choose an option... Pending Applied Excluded (Questions) Excluded (Expired) Exc…" at bounding box center [550, 196] width 93 height 18
select select ""pending""
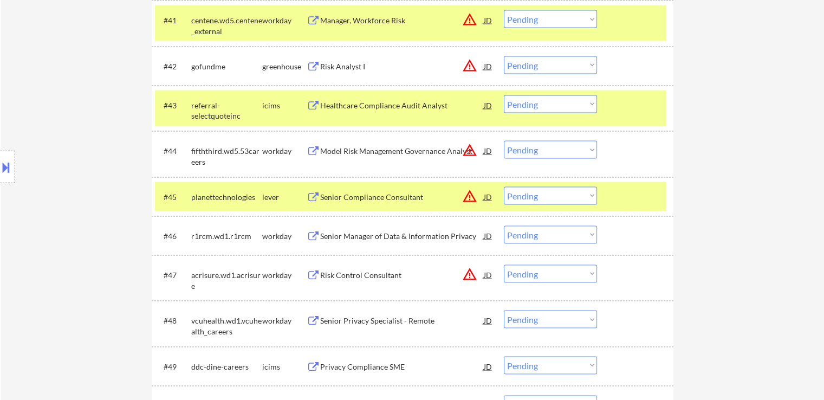
click at [361, 192] on div "Senior Compliance Consultant" at bounding box center [402, 197] width 164 height 11
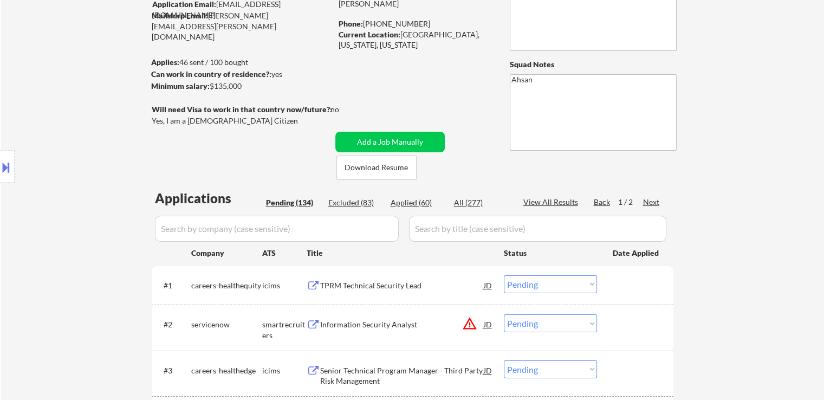
scroll to position [108, 0]
